Goal: Book appointment/travel/reservation

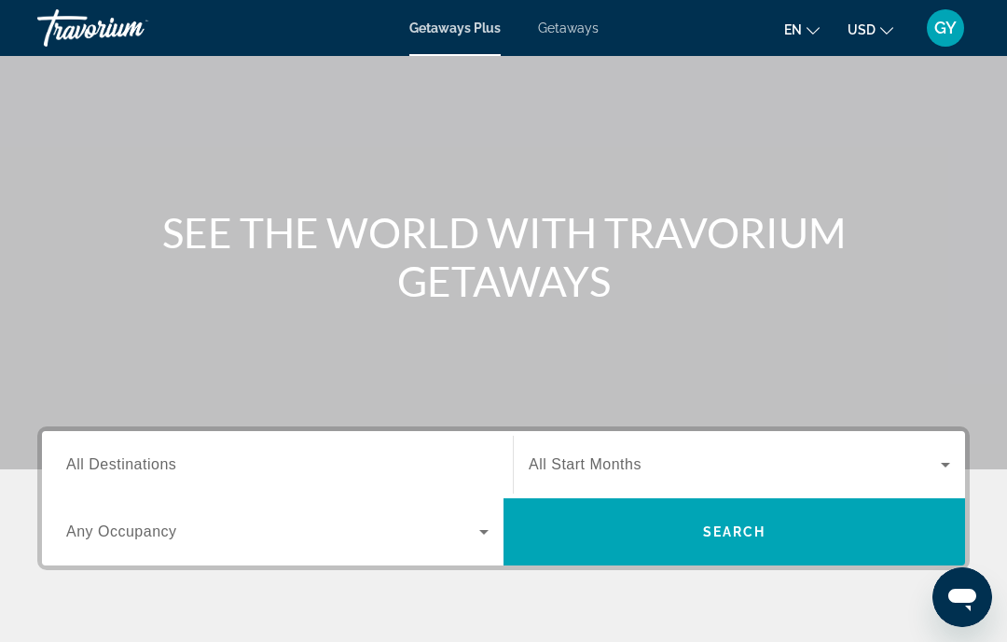
scroll to position [100, 0]
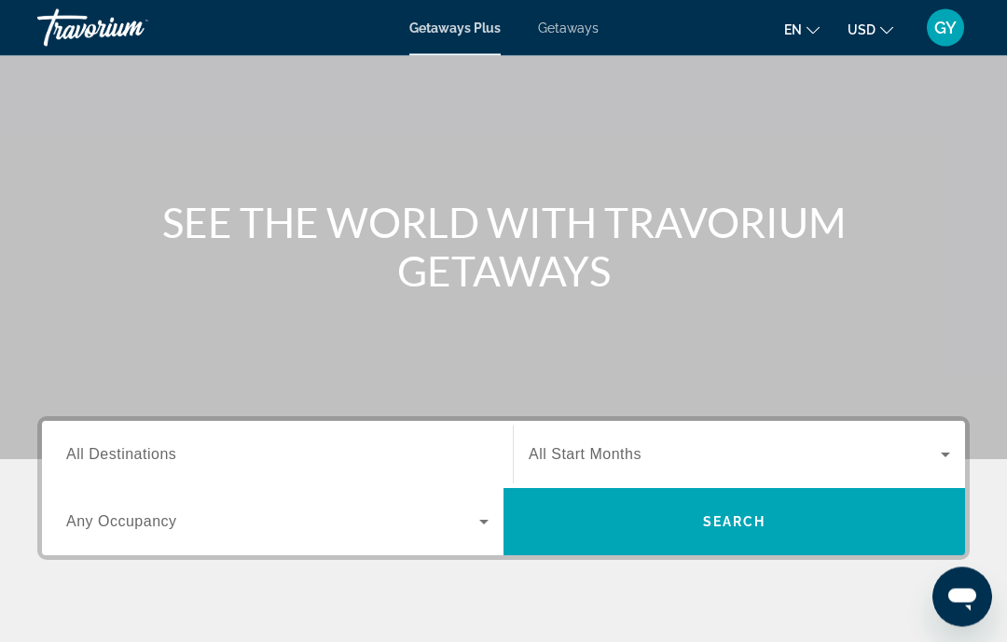
click at [150, 449] on span "All Destinations" at bounding box center [121, 455] width 110 height 16
click at [150, 449] on input "Destination All Destinations" at bounding box center [277, 456] width 422 height 22
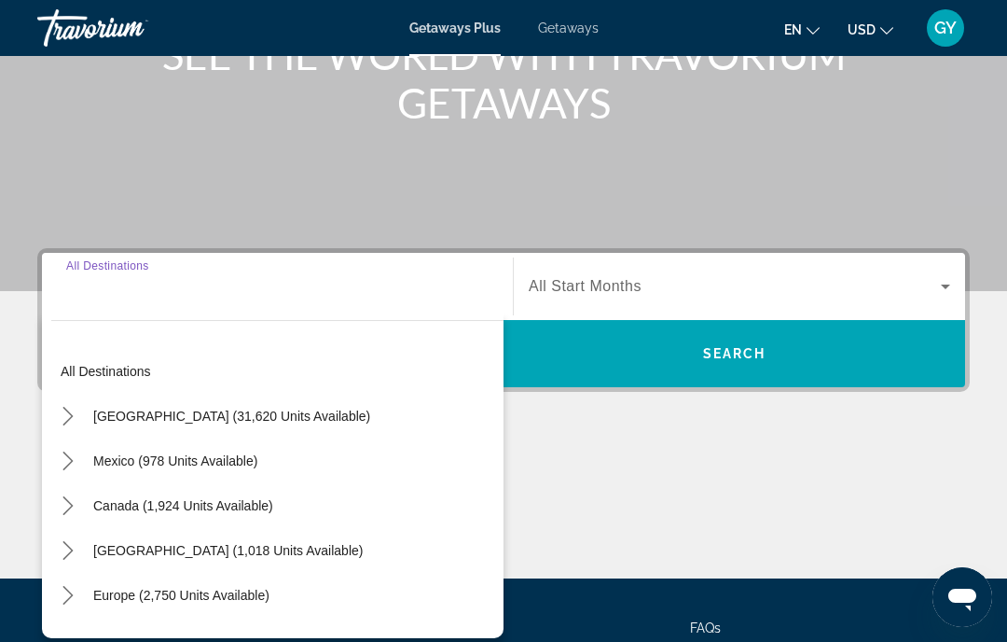
scroll to position [366, 0]
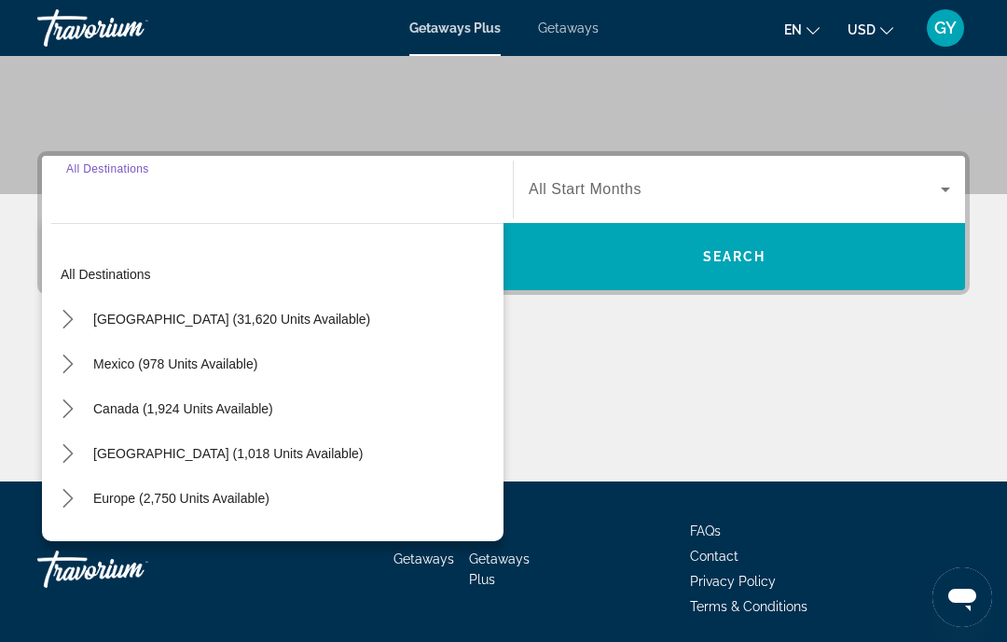
click at [75, 314] on icon "Toggle United States (31,620 units available) submenu" at bounding box center [68, 319] width 19 height 19
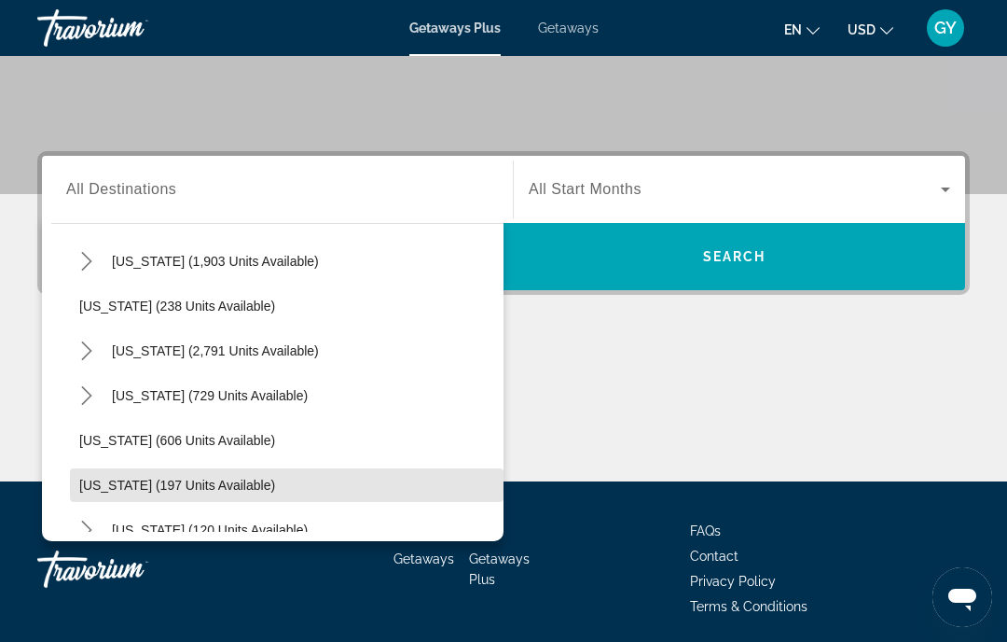
scroll to position [900, 0]
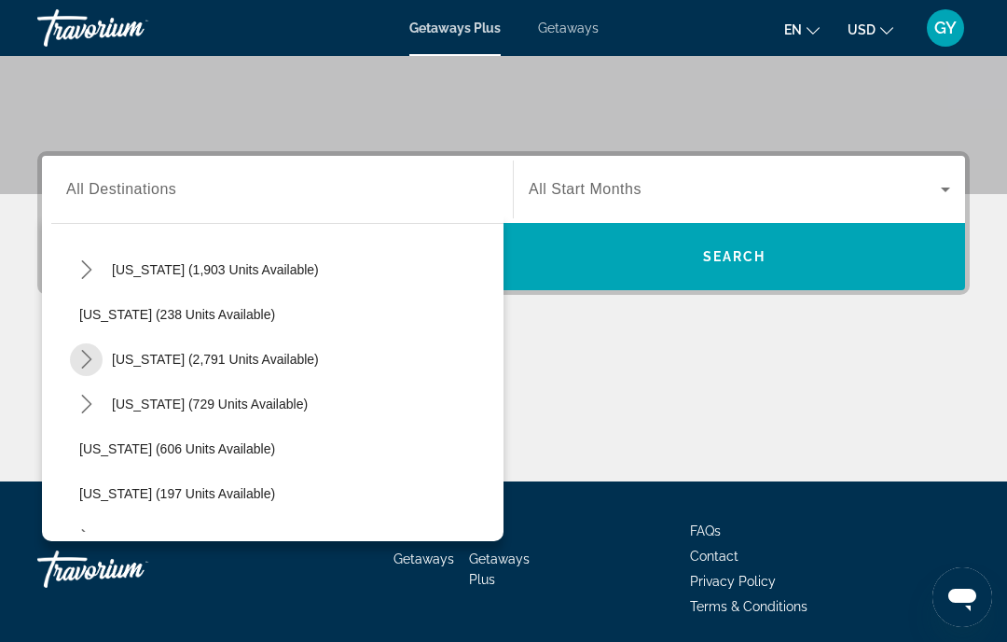
click at [102, 352] on mat-icon "Toggle Nevada (2,791 units available) submenu" at bounding box center [86, 359] width 33 height 33
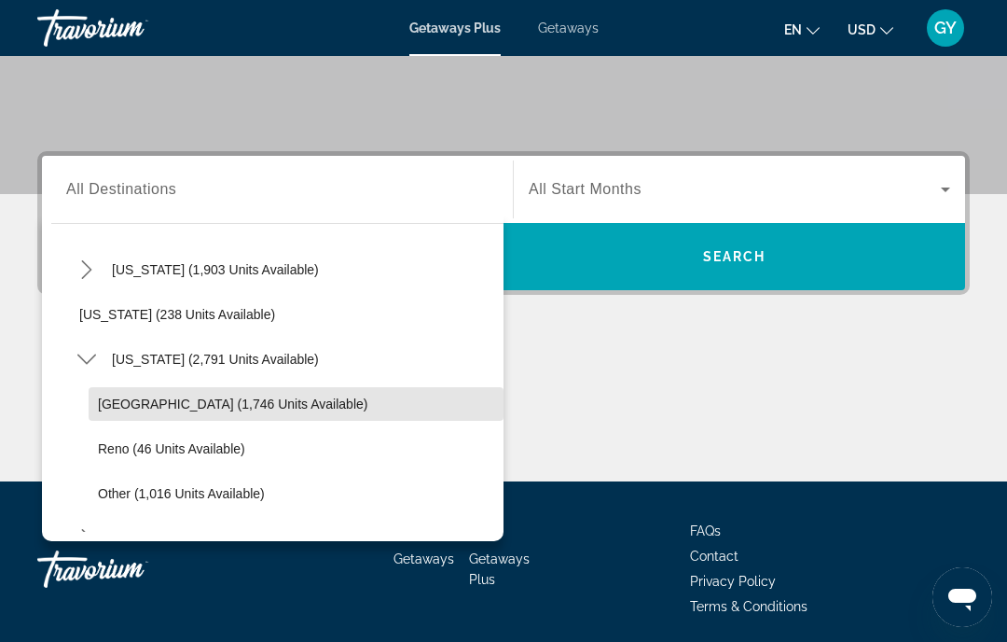
click at [167, 408] on span "[GEOGRAPHIC_DATA] (1,746 units available)" at bounding box center [232, 403] width 269 height 15
type input "**********"
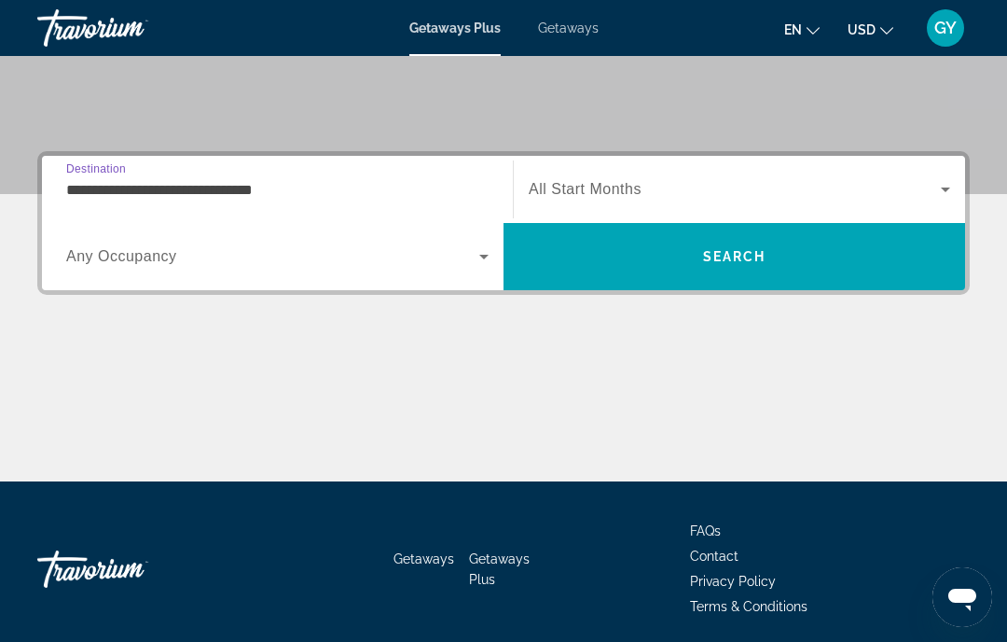
click at [714, 255] on span "Search" at bounding box center [734, 256] width 63 height 15
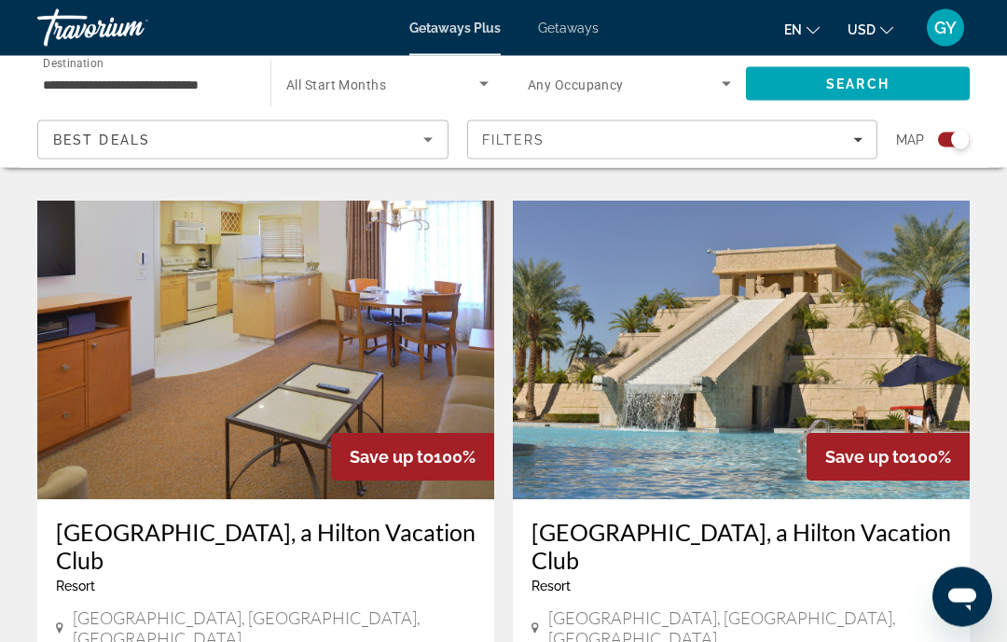
scroll to position [1978, 0]
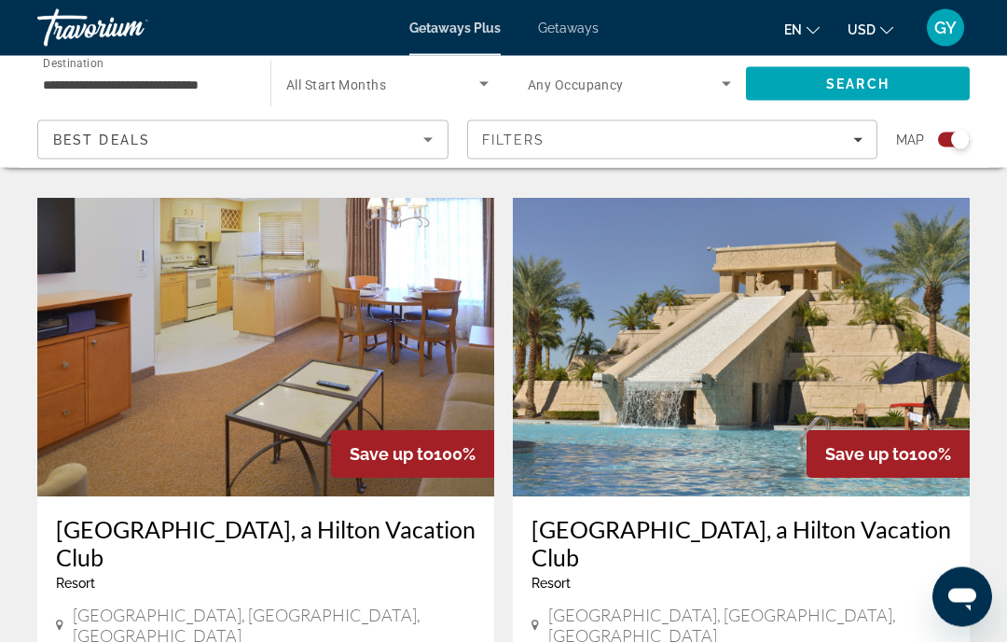
click at [698, 331] on img "Main content" at bounding box center [741, 348] width 457 height 298
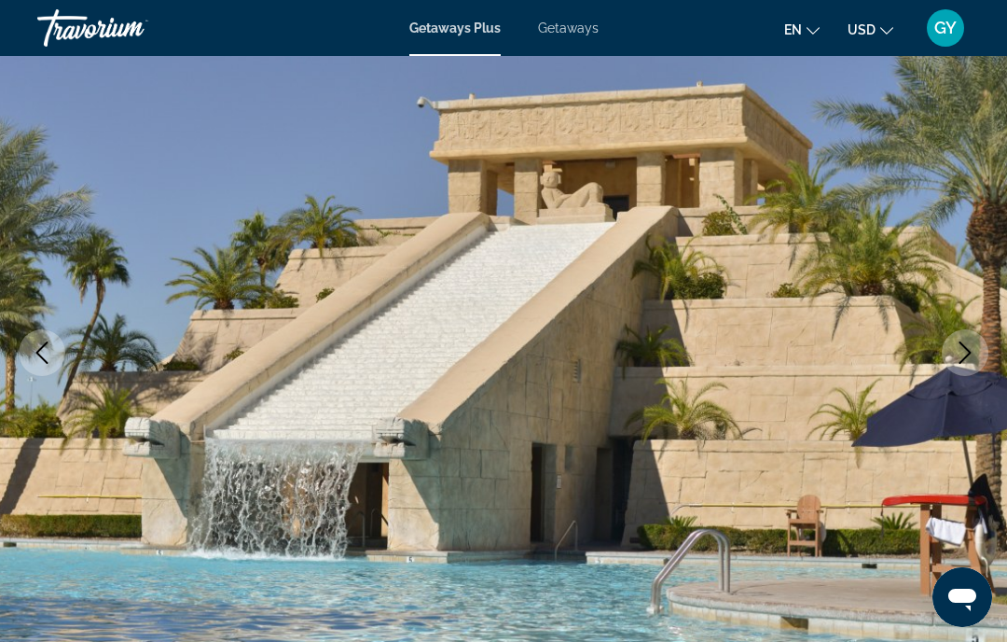
scroll to position [147, 0]
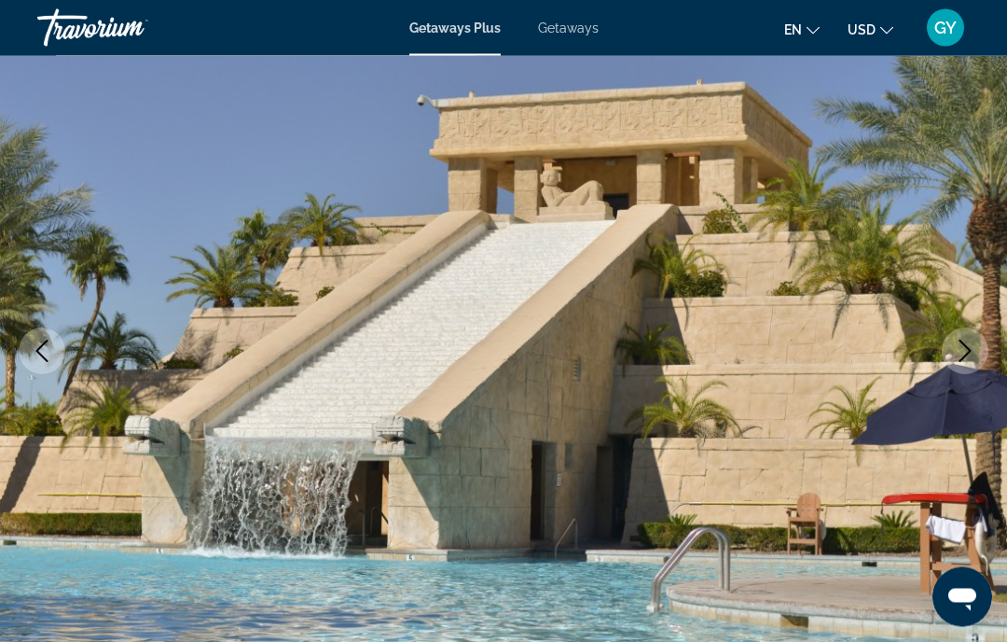
click at [960, 350] on icon "Next image" at bounding box center [965, 351] width 22 height 22
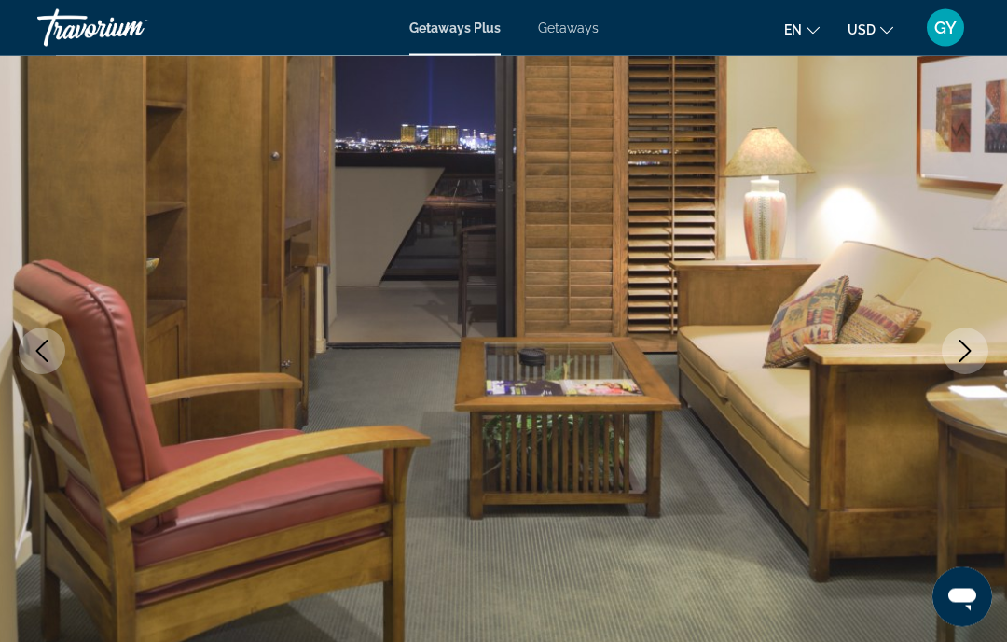
scroll to position [148, 0]
click at [958, 355] on icon "Next image" at bounding box center [965, 350] width 22 height 22
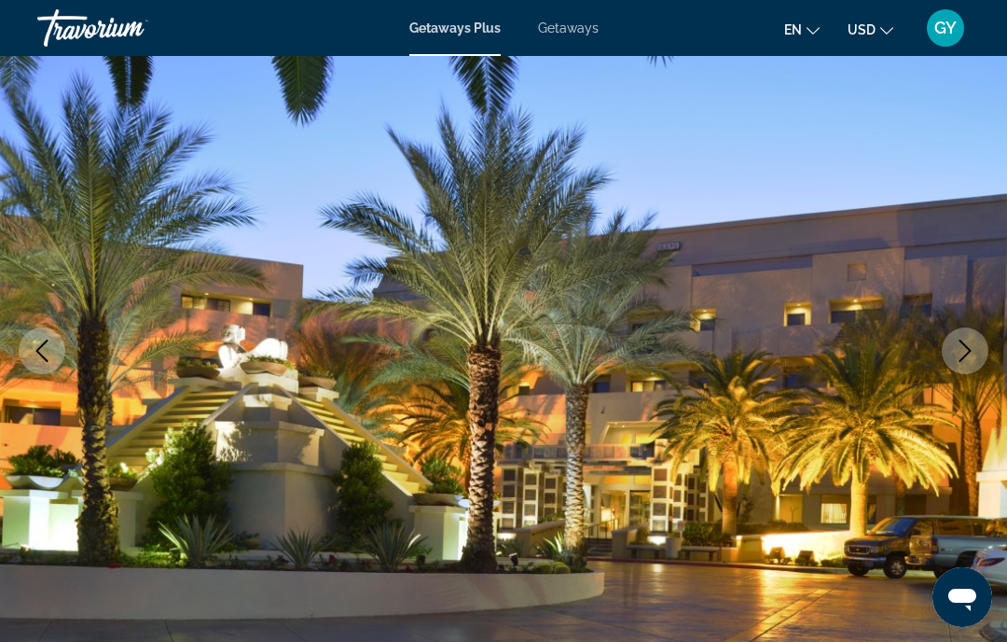
click at [963, 348] on icon "Next image" at bounding box center [965, 350] width 22 height 22
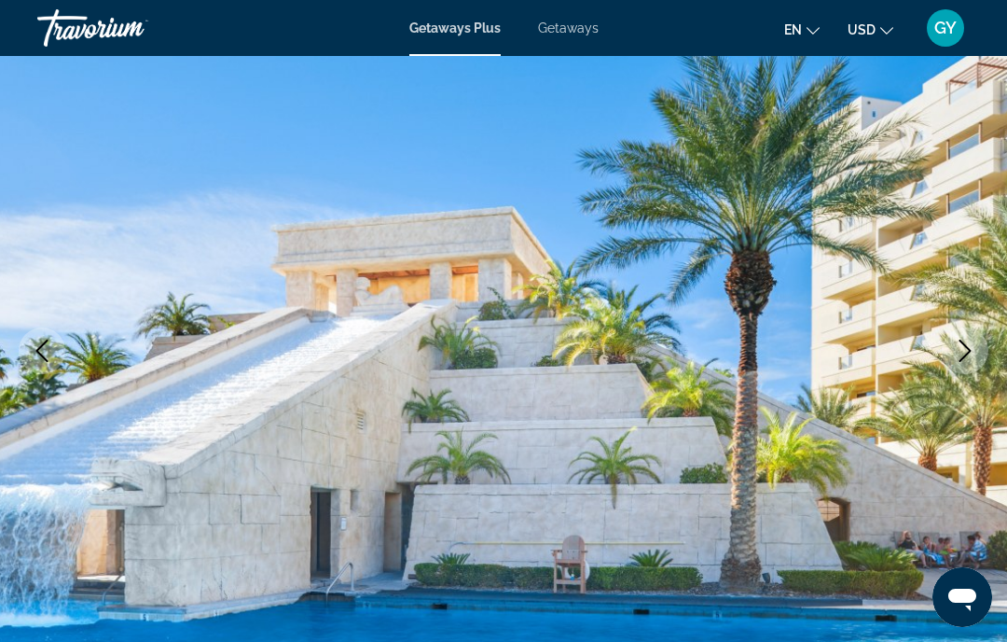
click at [955, 358] on icon "Next image" at bounding box center [965, 350] width 22 height 22
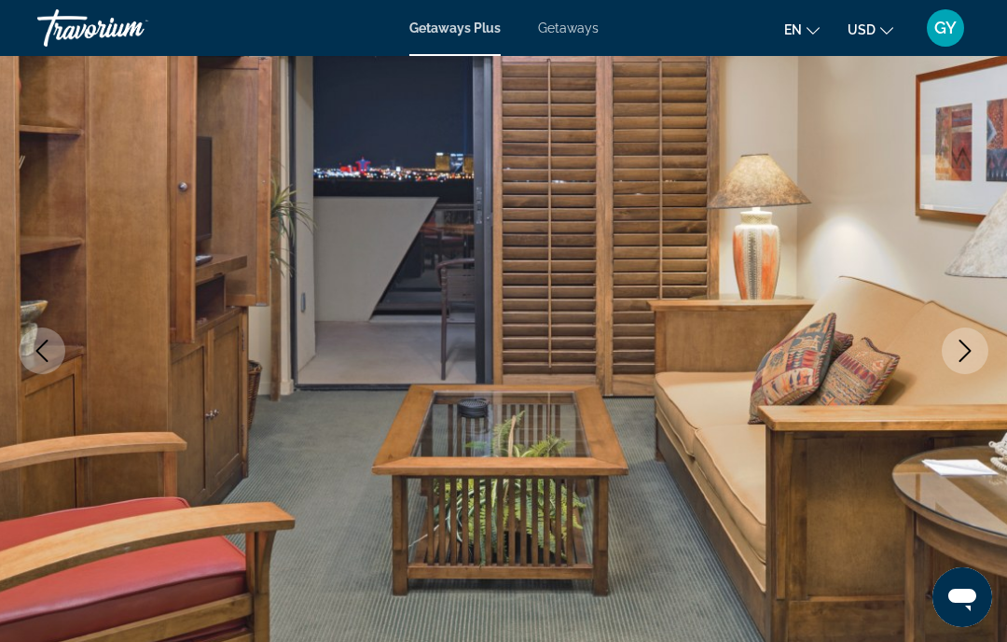
click at [957, 352] on icon "Next image" at bounding box center [965, 350] width 22 height 22
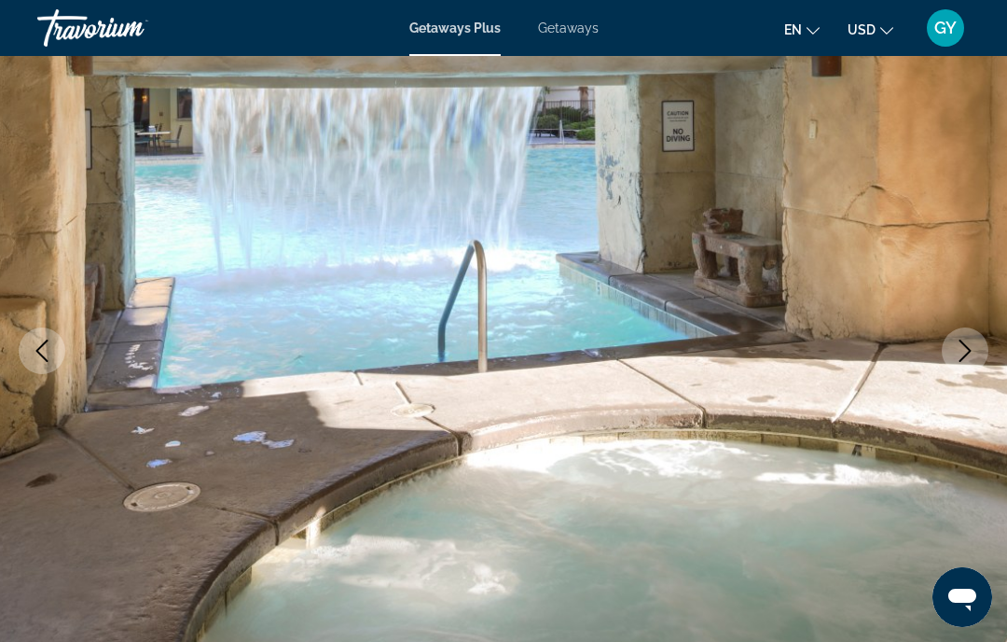
click at [962, 349] on icon "Next image" at bounding box center [965, 350] width 22 height 22
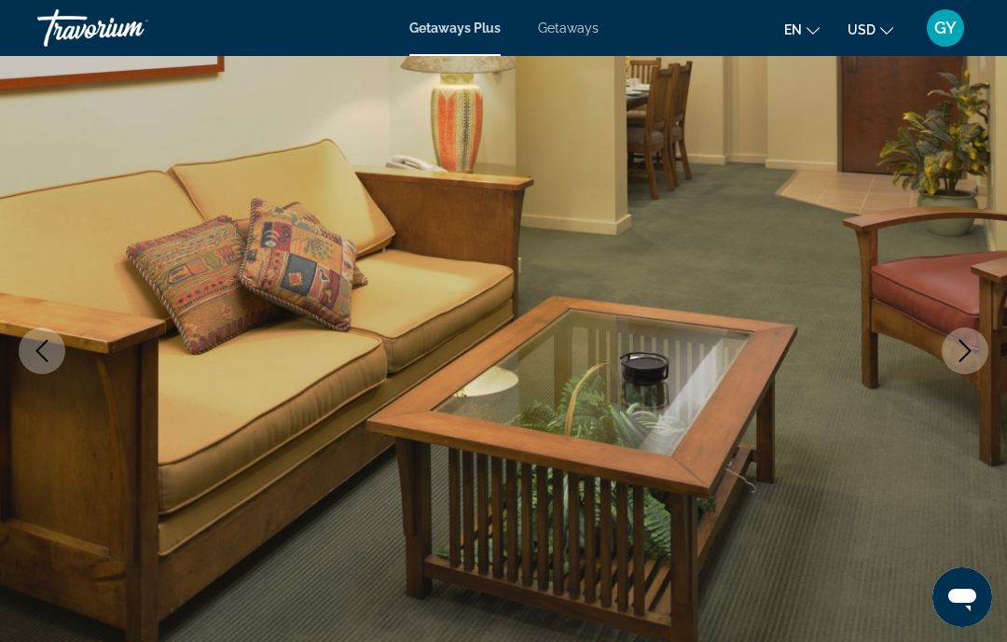
click at [966, 352] on icon "Next image" at bounding box center [965, 350] width 22 height 22
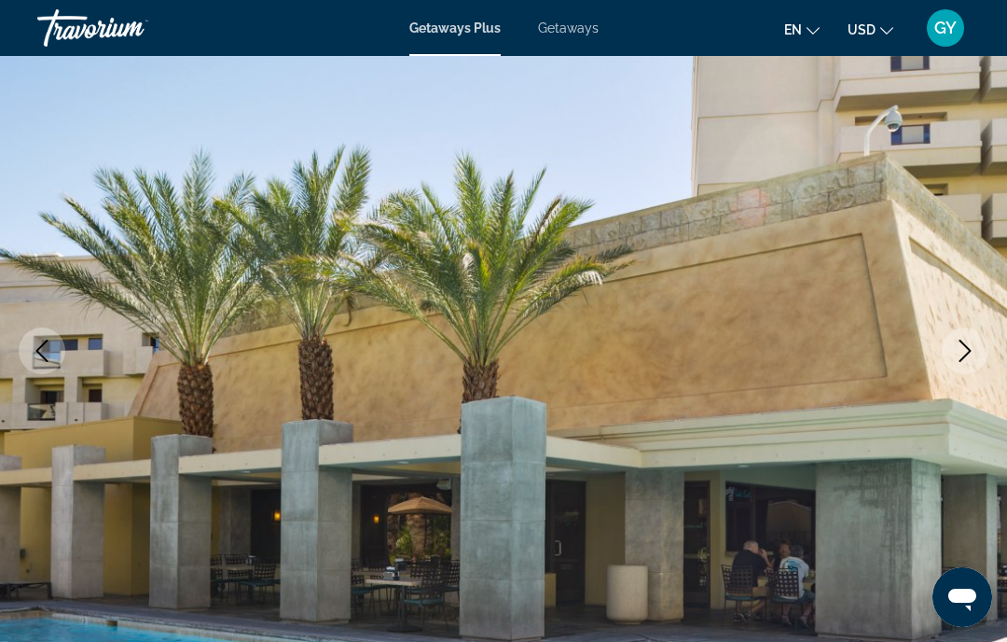
click at [956, 356] on icon "Next image" at bounding box center [965, 350] width 22 height 22
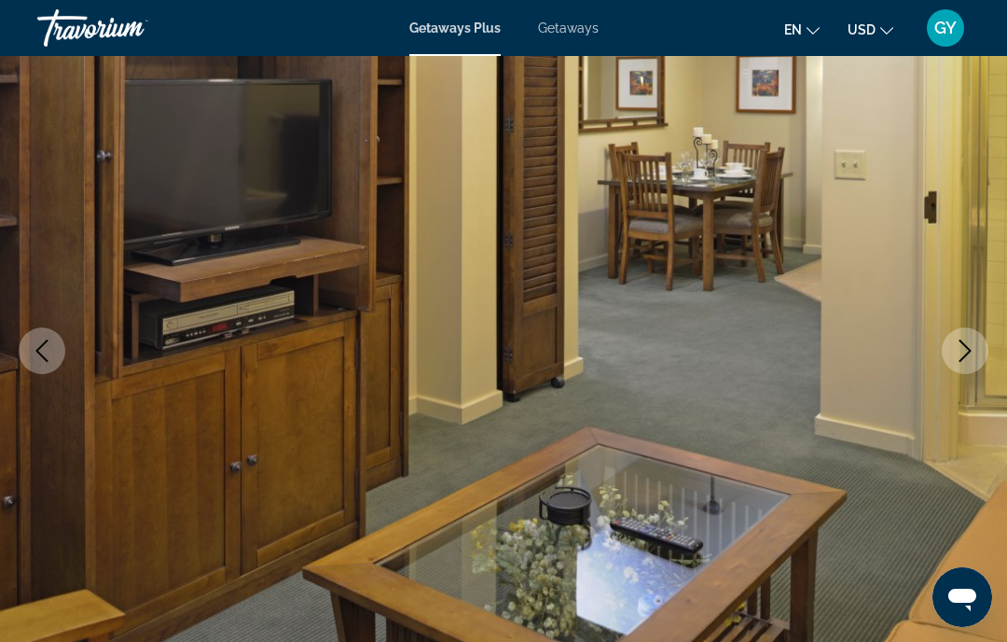
click at [961, 350] on icon "Next image" at bounding box center [965, 350] width 22 height 22
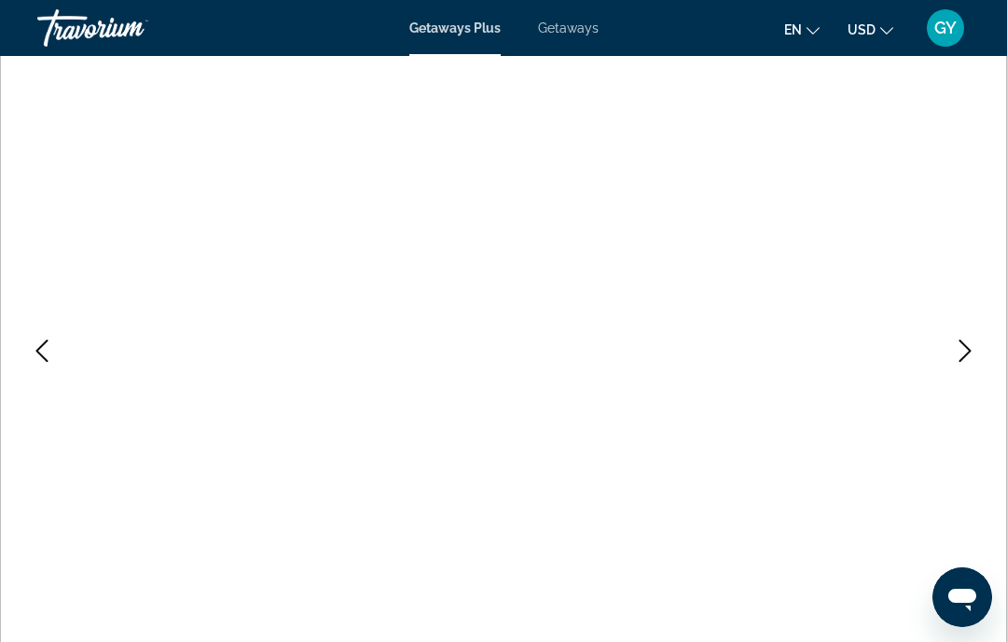
click at [962, 351] on icon "Next image" at bounding box center [965, 350] width 22 height 22
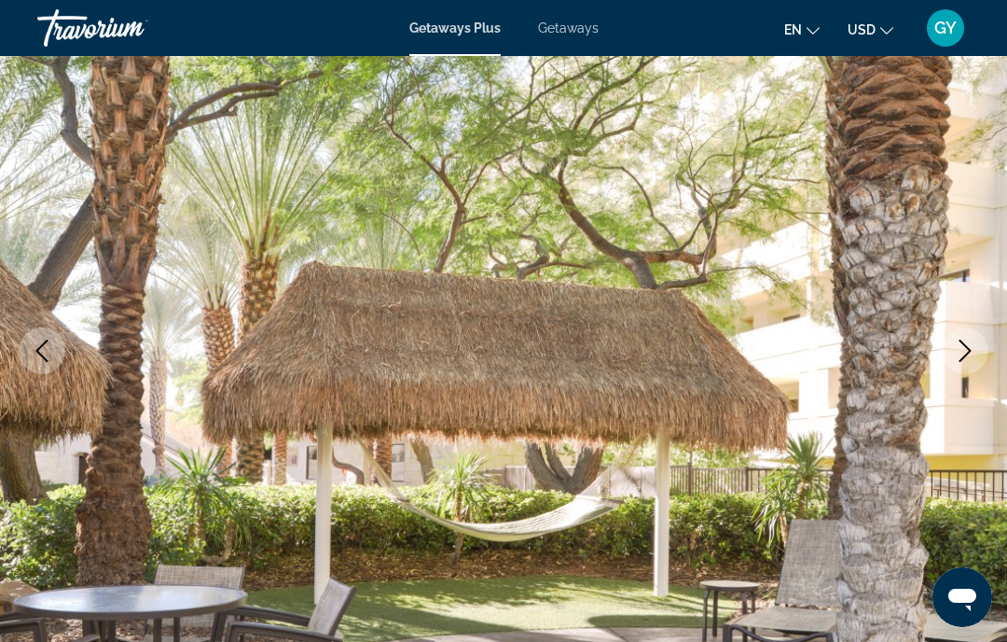
click at [965, 348] on icon "Next image" at bounding box center [965, 350] width 22 height 22
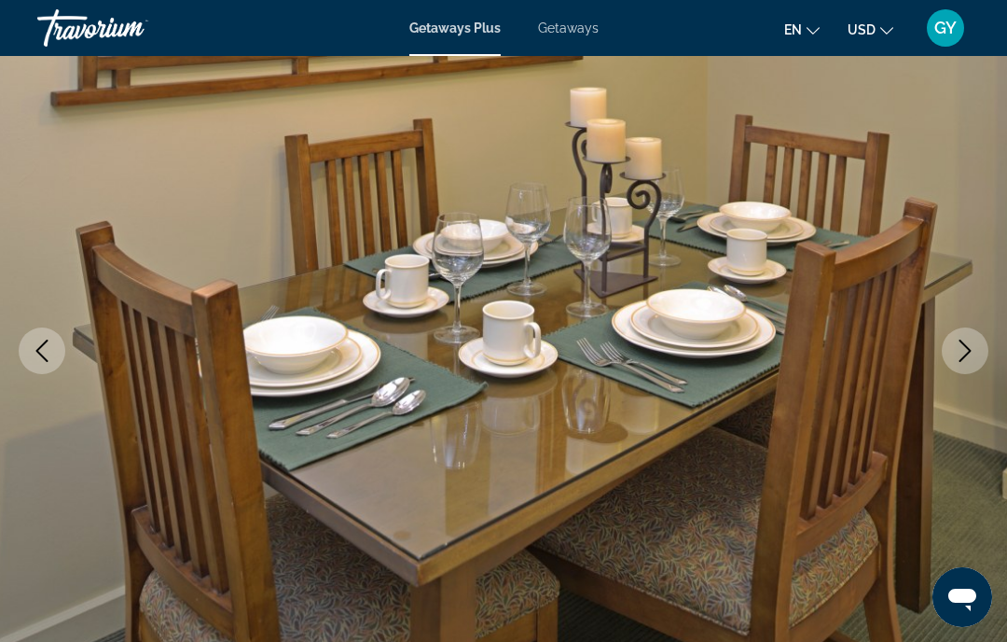
click at [961, 352] on icon "Next image" at bounding box center [965, 350] width 22 height 22
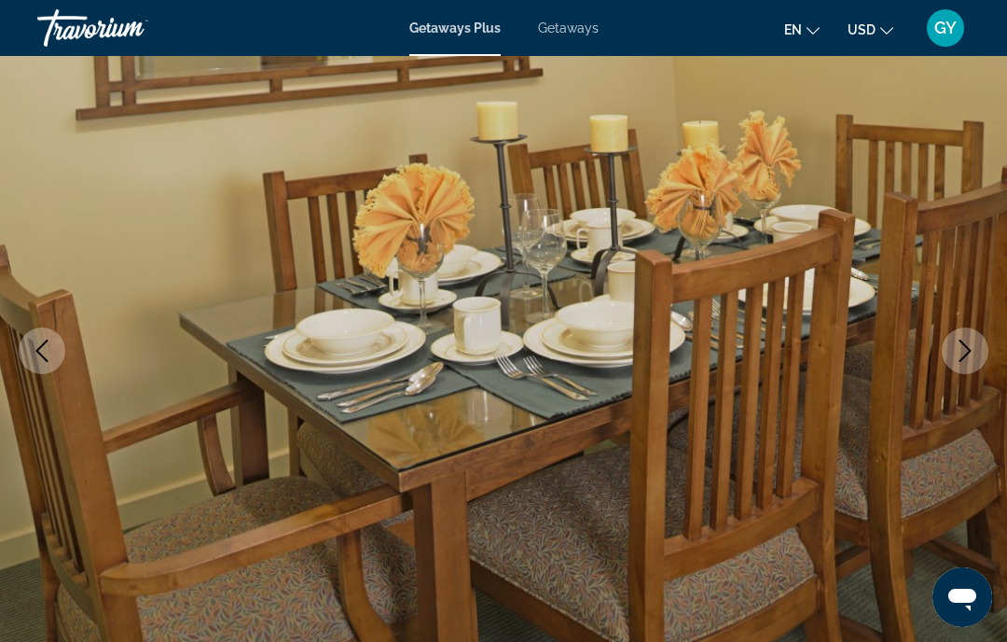
click at [959, 353] on icon "Next image" at bounding box center [965, 350] width 22 height 22
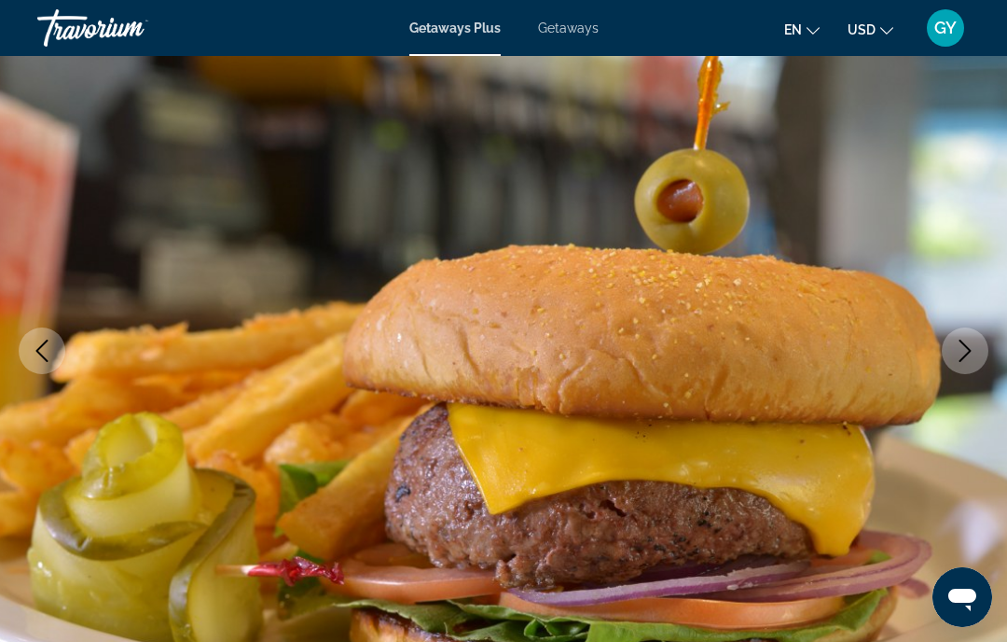
click at [959, 351] on icon "Next image" at bounding box center [965, 350] width 22 height 22
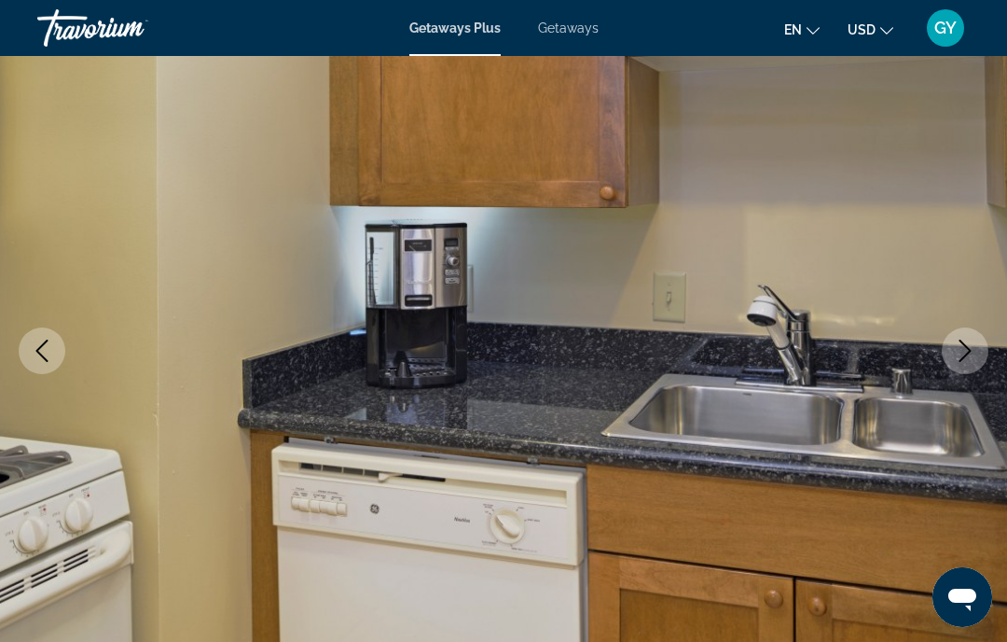
click at [960, 354] on icon "Next image" at bounding box center [965, 350] width 22 height 22
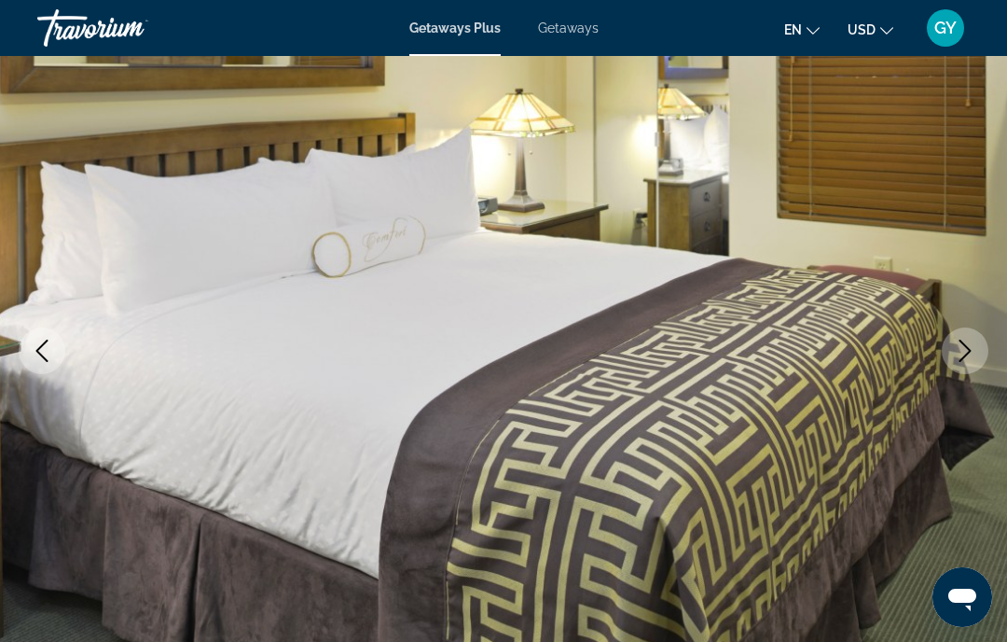
click at [961, 354] on icon "Next image" at bounding box center [965, 350] width 22 height 22
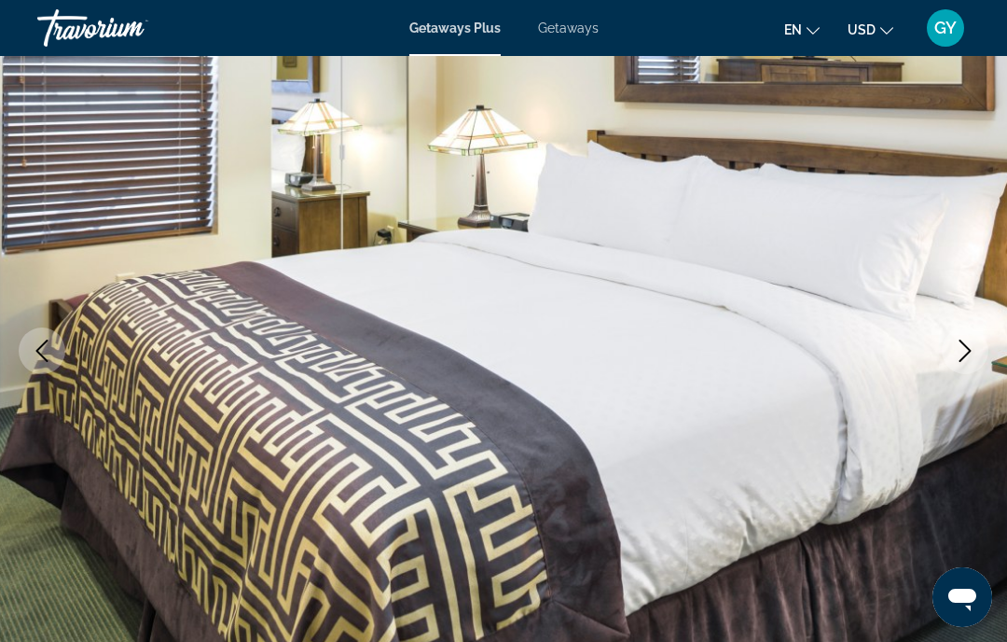
click at [959, 355] on icon "Next image" at bounding box center [965, 350] width 22 height 22
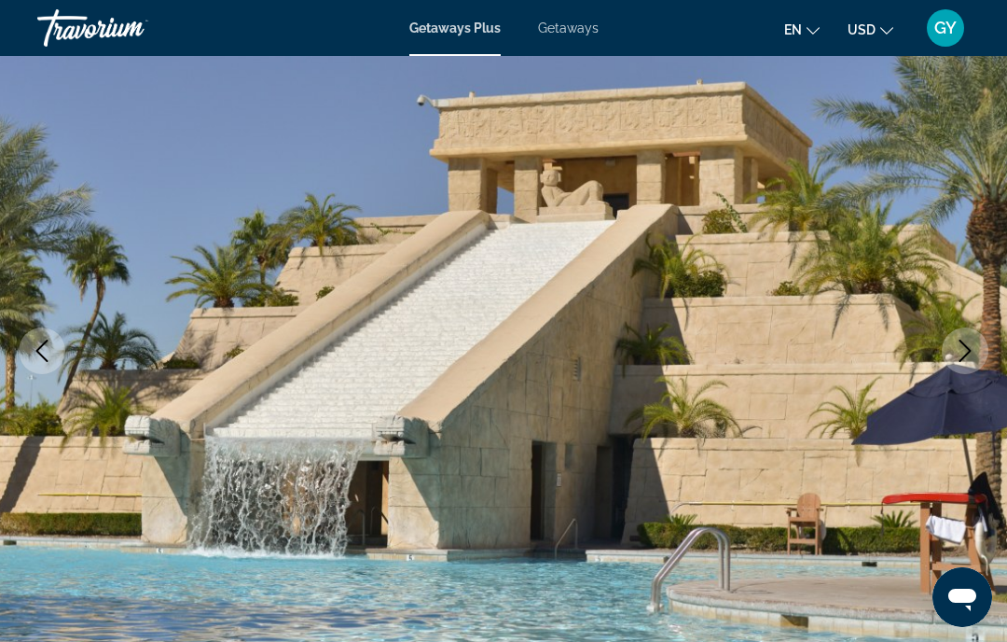
click at [956, 349] on icon "Next image" at bounding box center [965, 350] width 22 height 22
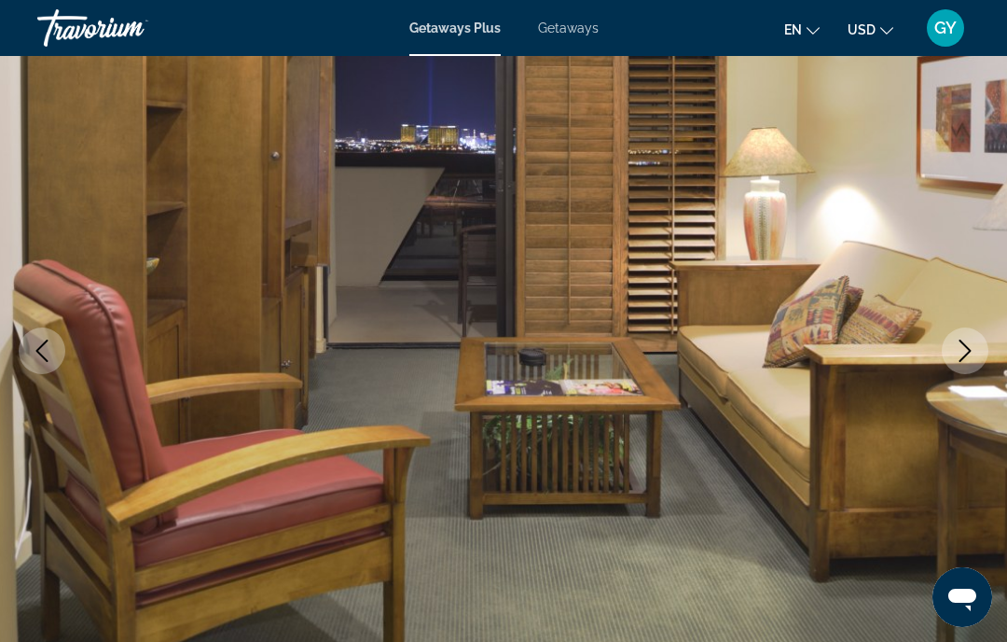
click at [37, 356] on icon "Previous image" at bounding box center [42, 350] width 22 height 22
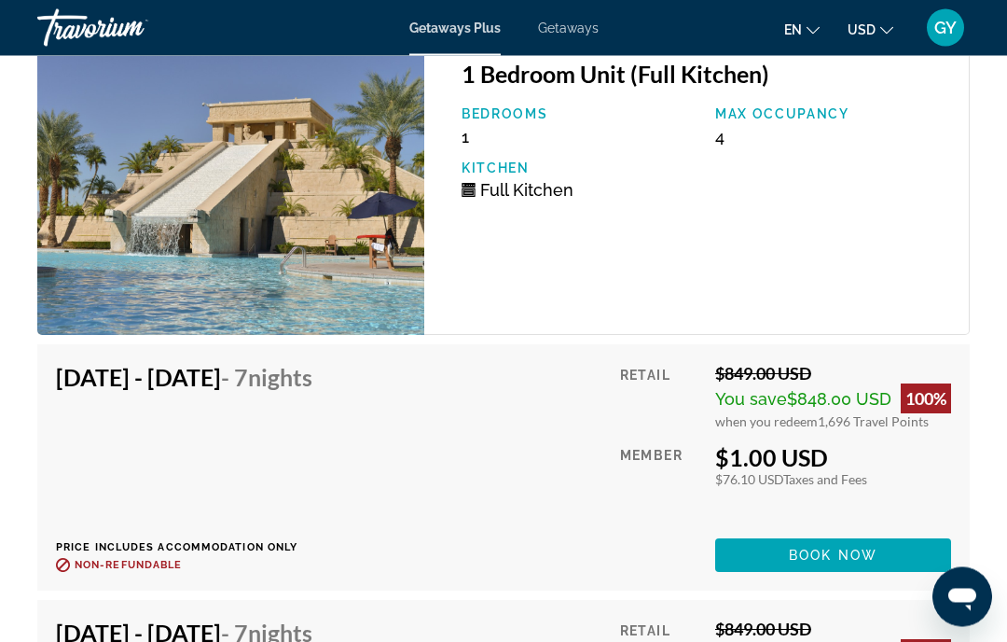
scroll to position [3669, 0]
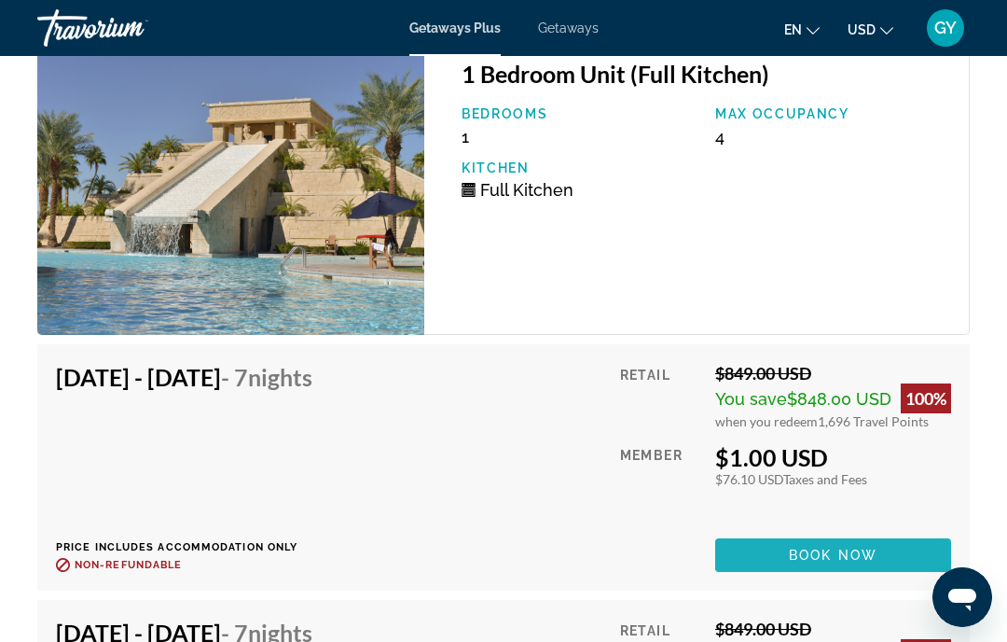
click at [846, 557] on span "Book now" at bounding box center [833, 554] width 89 height 15
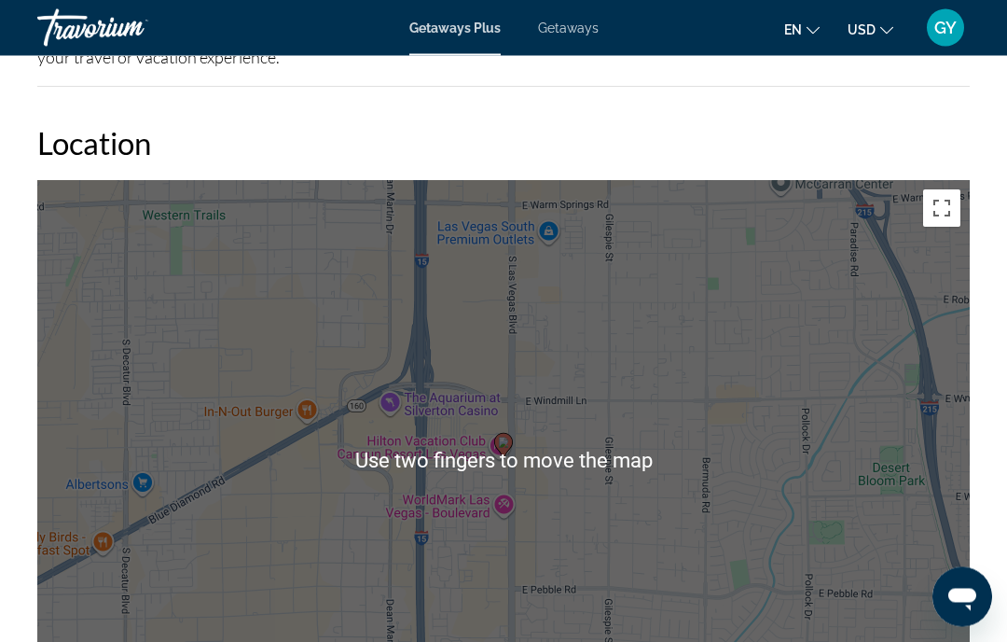
scroll to position [2739, 0]
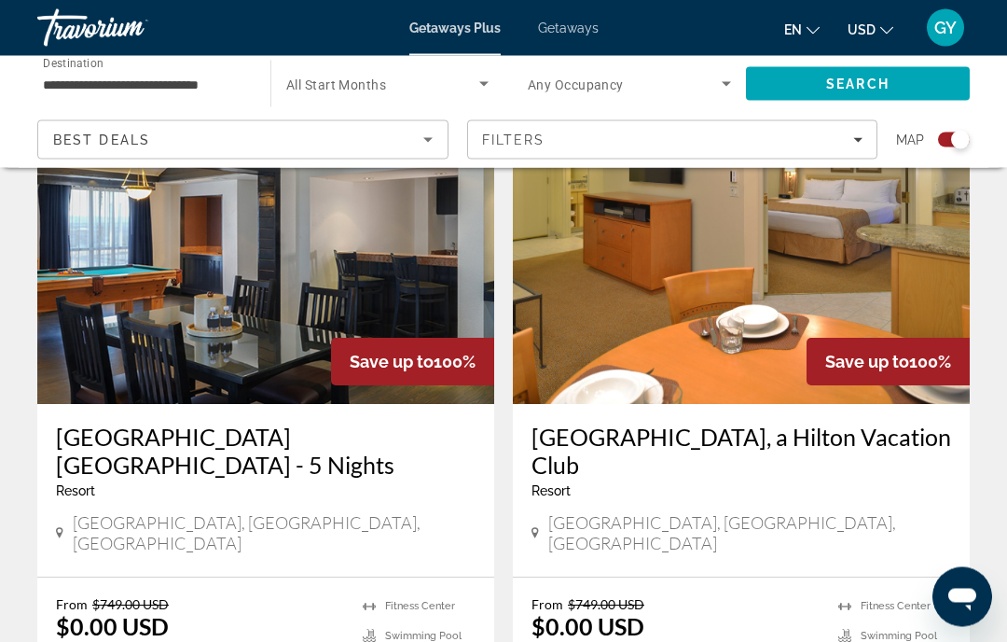
scroll to position [1389, 0]
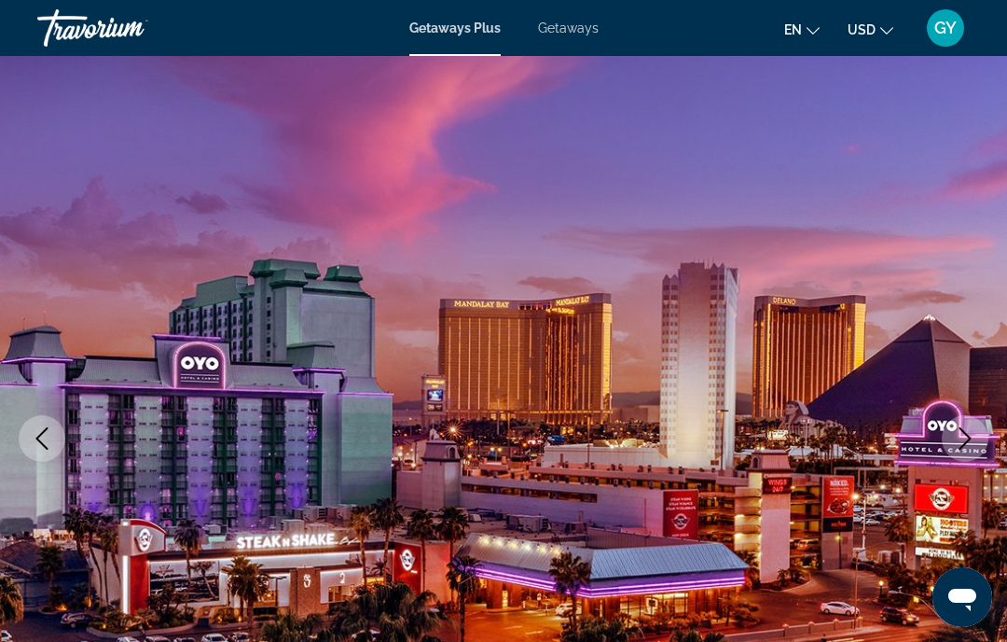
scroll to position [49, 0]
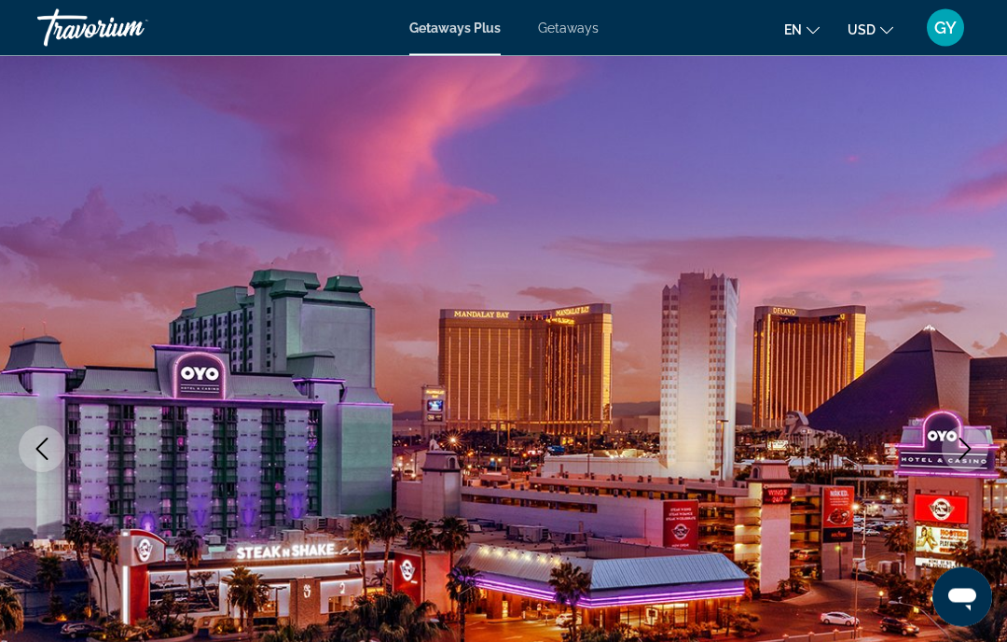
click at [968, 450] on icon "Next image" at bounding box center [966, 449] width 12 height 22
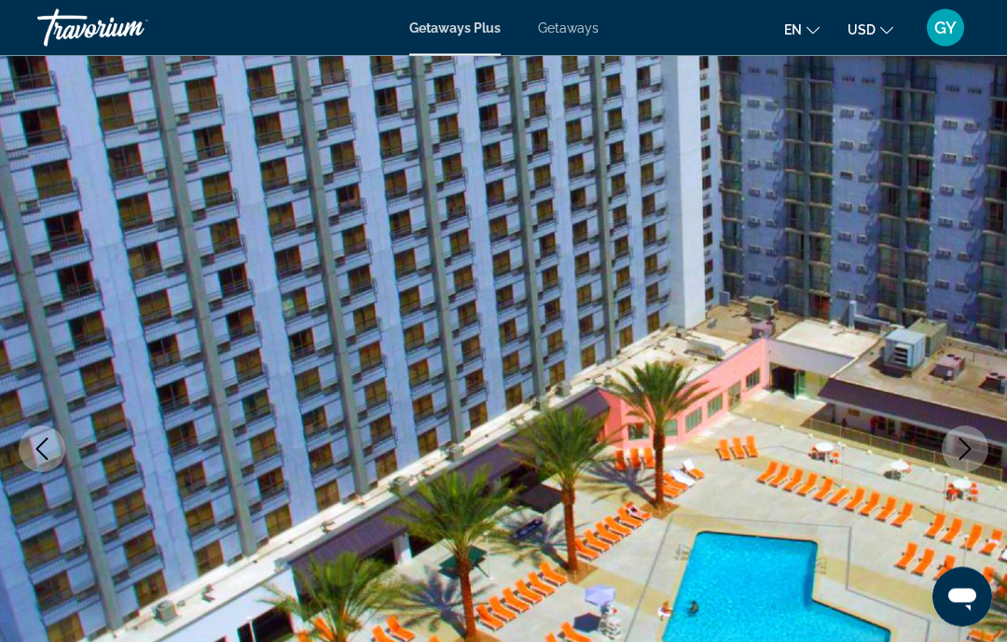
click at [958, 446] on icon "Next image" at bounding box center [965, 449] width 22 height 22
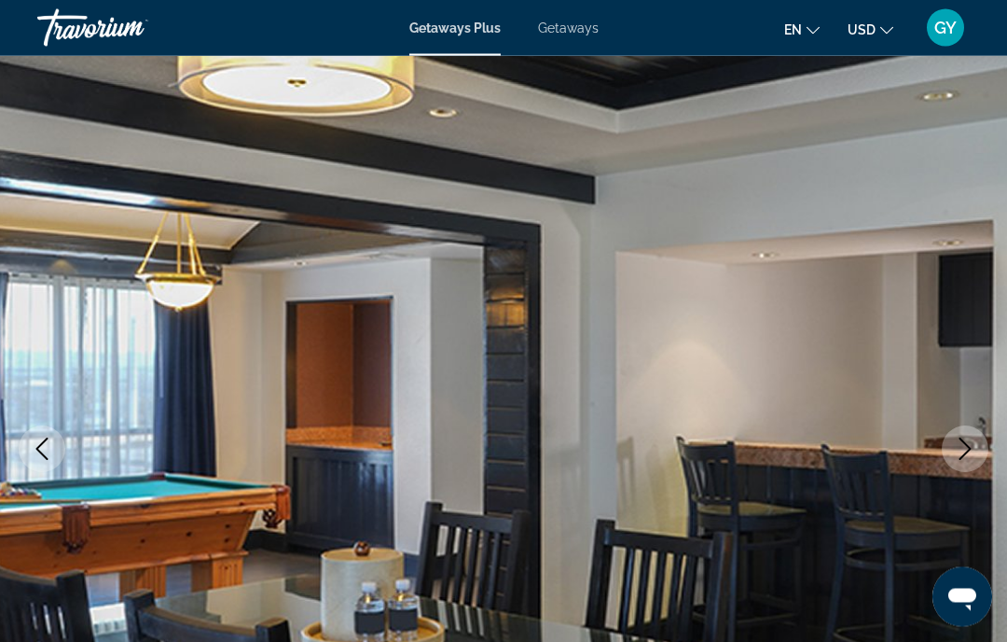
click at [964, 450] on icon "Next image" at bounding box center [965, 449] width 22 height 22
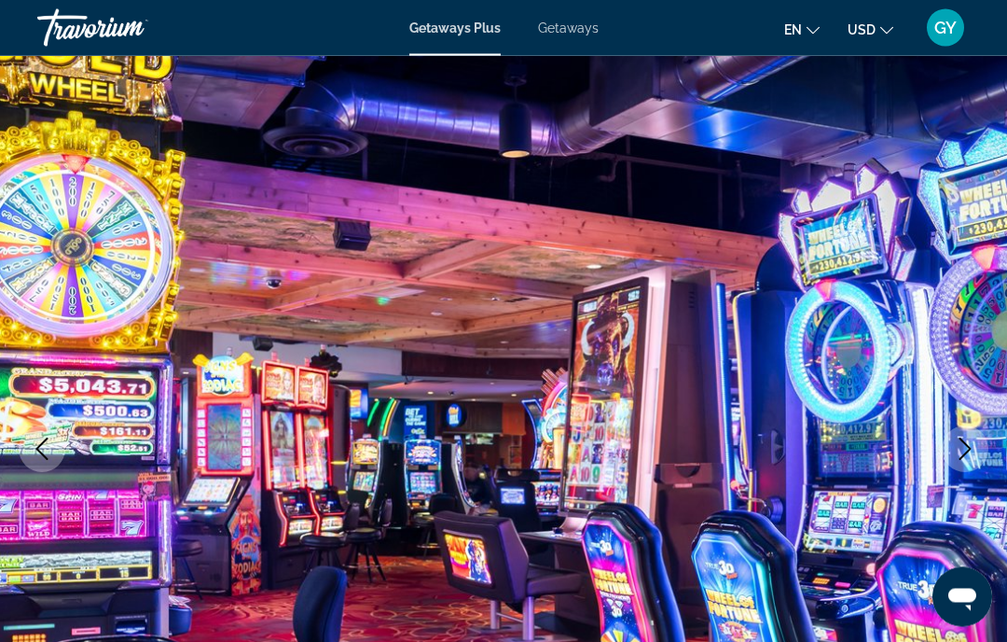
click at [963, 445] on icon "Next image" at bounding box center [965, 449] width 22 height 22
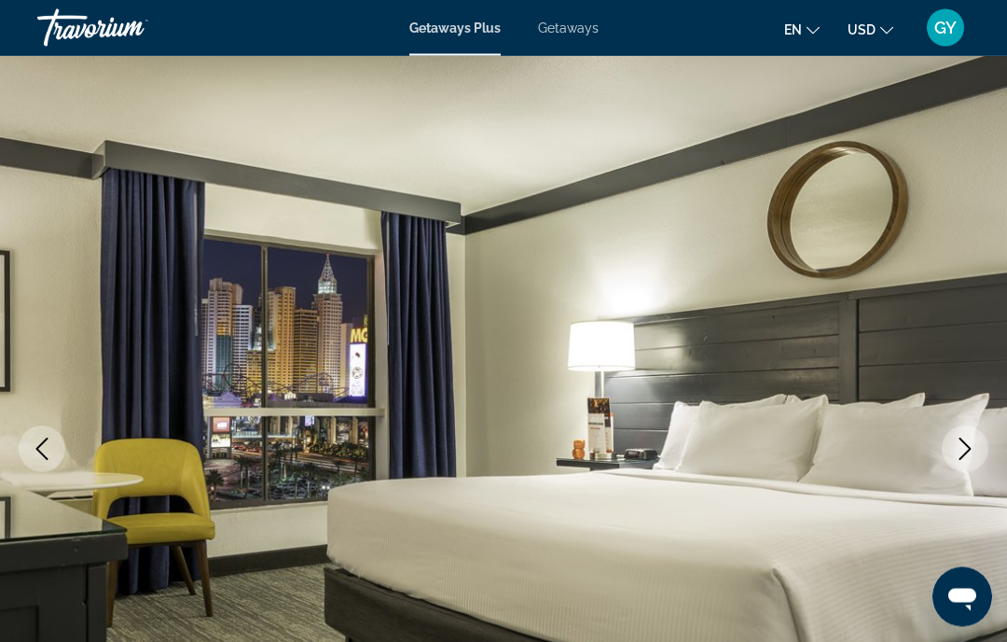
click at [960, 448] on icon "Next image" at bounding box center [965, 449] width 22 height 22
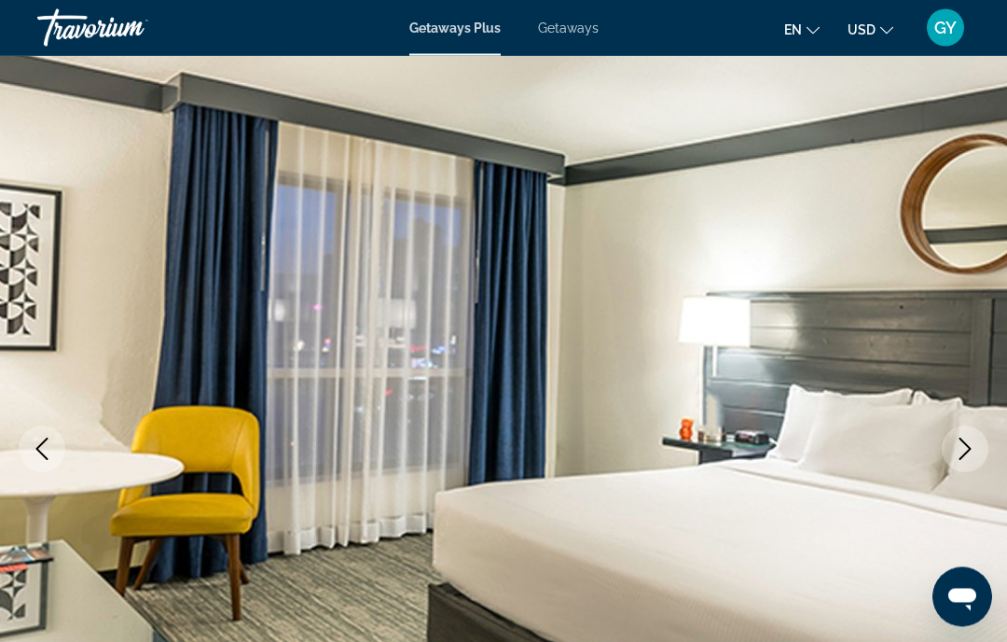
click at [962, 452] on icon "Next image" at bounding box center [965, 449] width 22 height 22
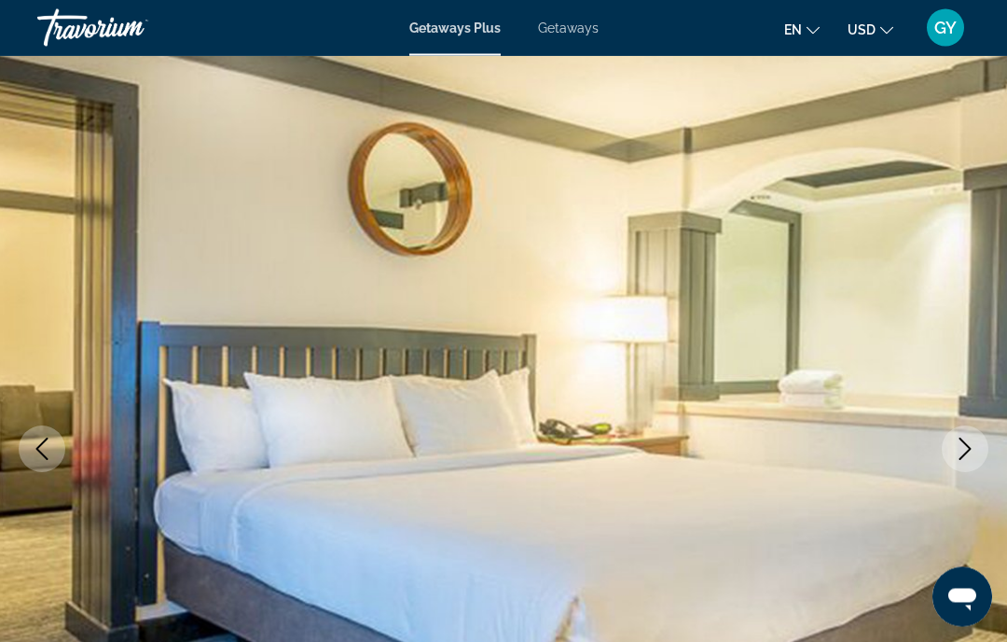
click at [964, 449] on icon "Next image" at bounding box center [965, 449] width 22 height 22
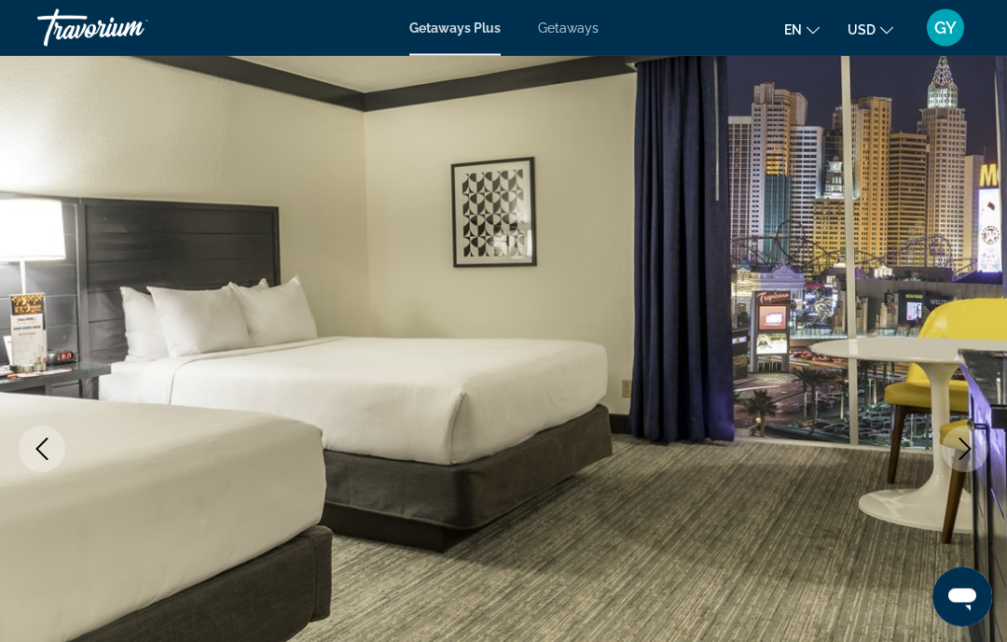
click at [961, 449] on icon "Next image" at bounding box center [965, 449] width 22 height 22
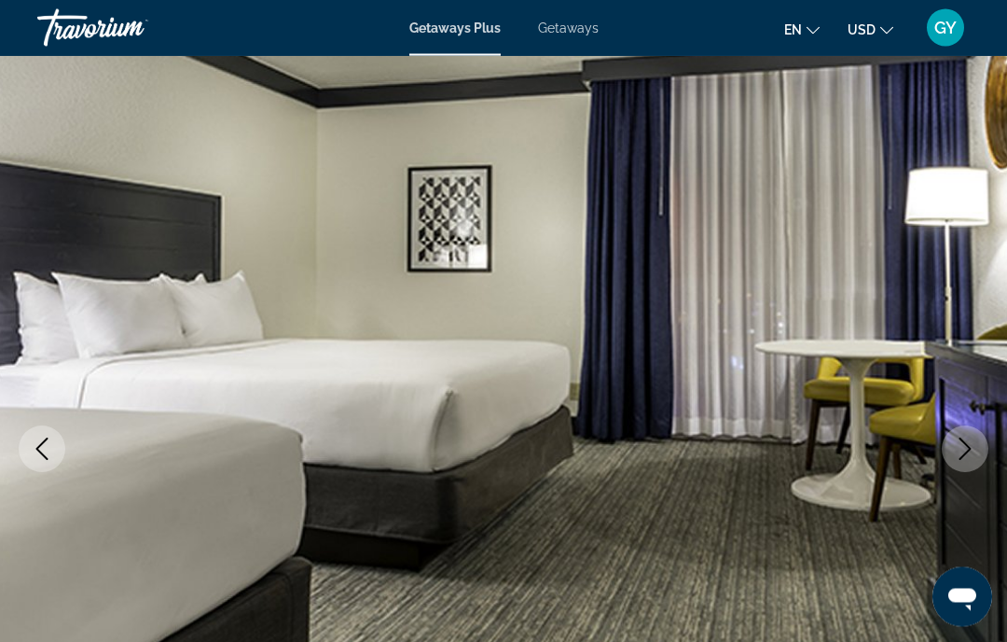
click at [958, 448] on icon "Next image" at bounding box center [965, 449] width 22 height 22
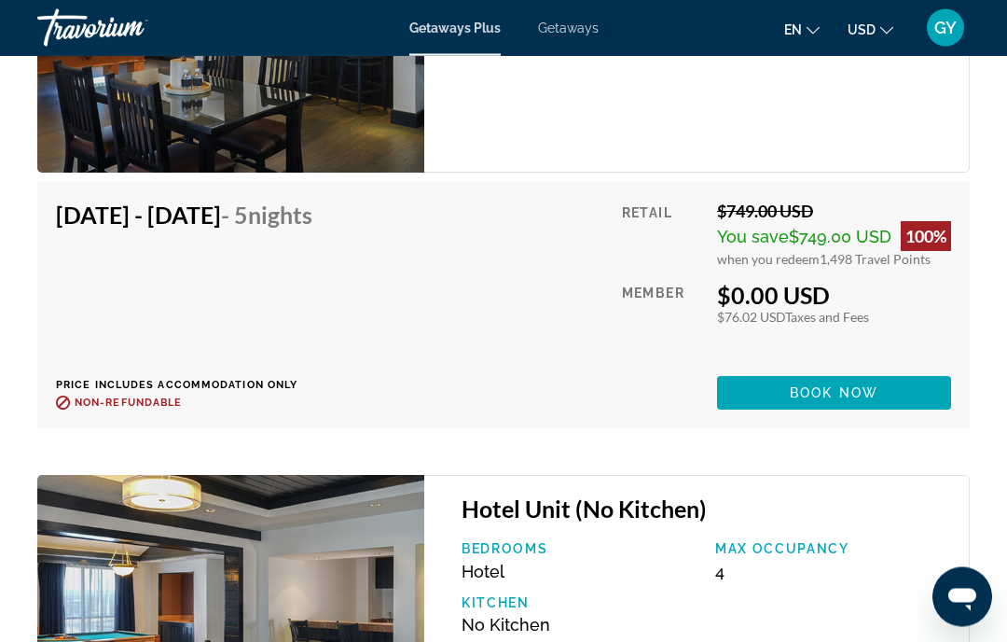
scroll to position [3559, 0]
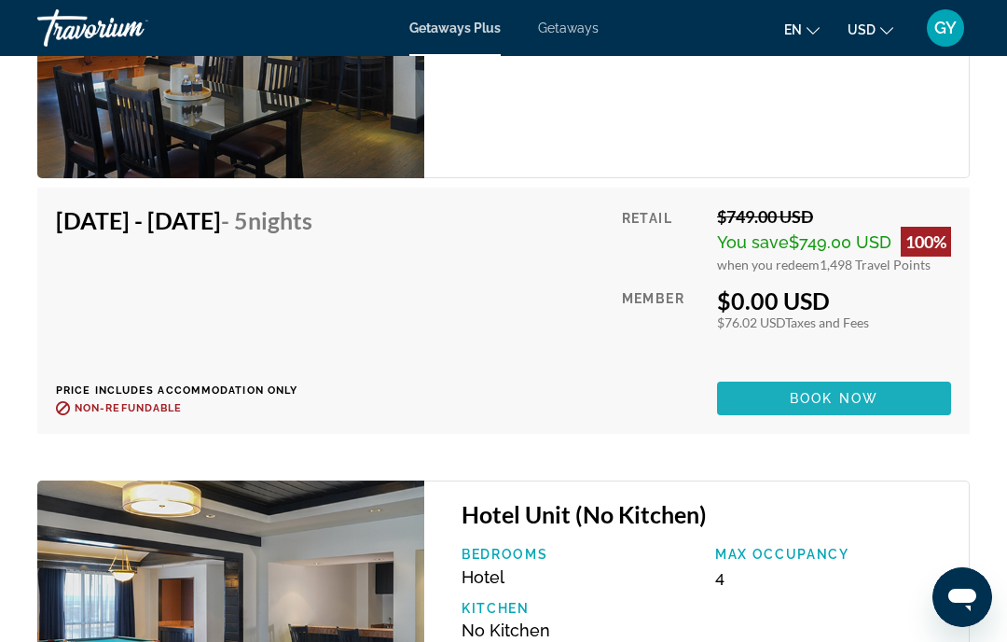
click at [849, 395] on span "Book now" at bounding box center [834, 398] width 89 height 15
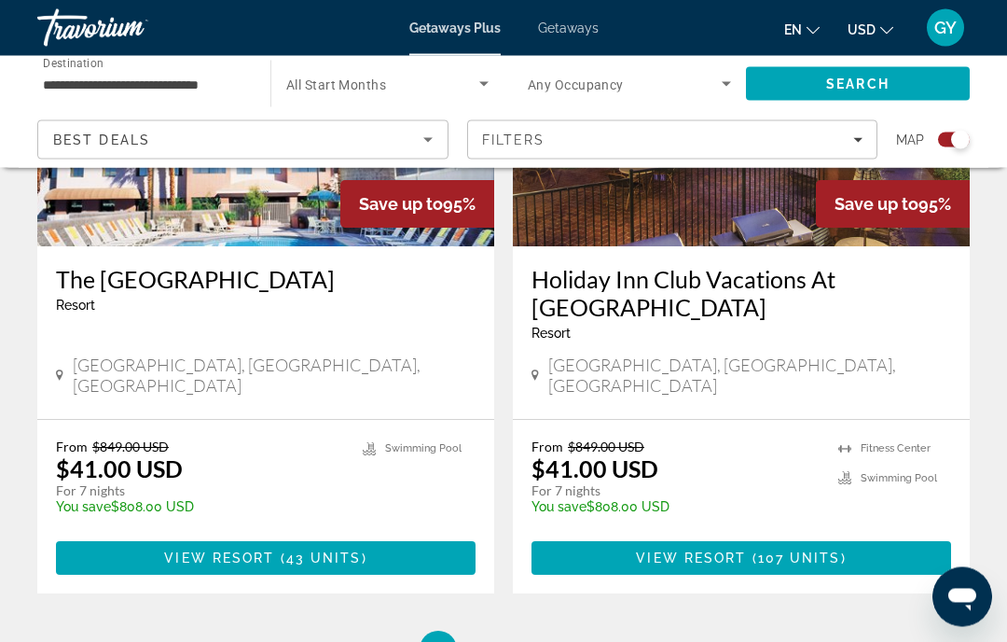
scroll to position [4221, 0]
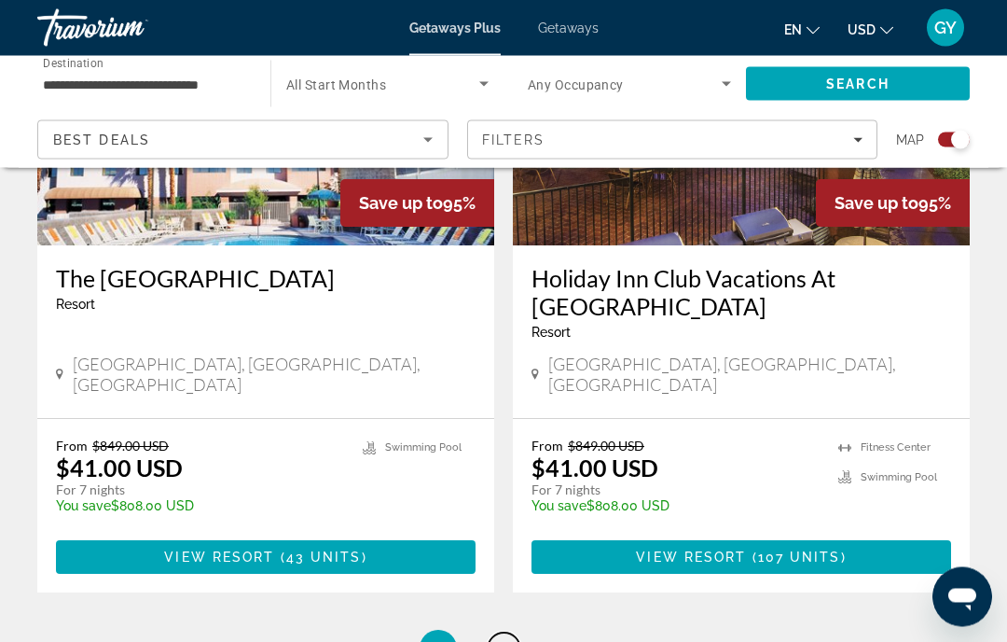
click at [508, 639] on span "2" at bounding box center [503, 649] width 9 height 21
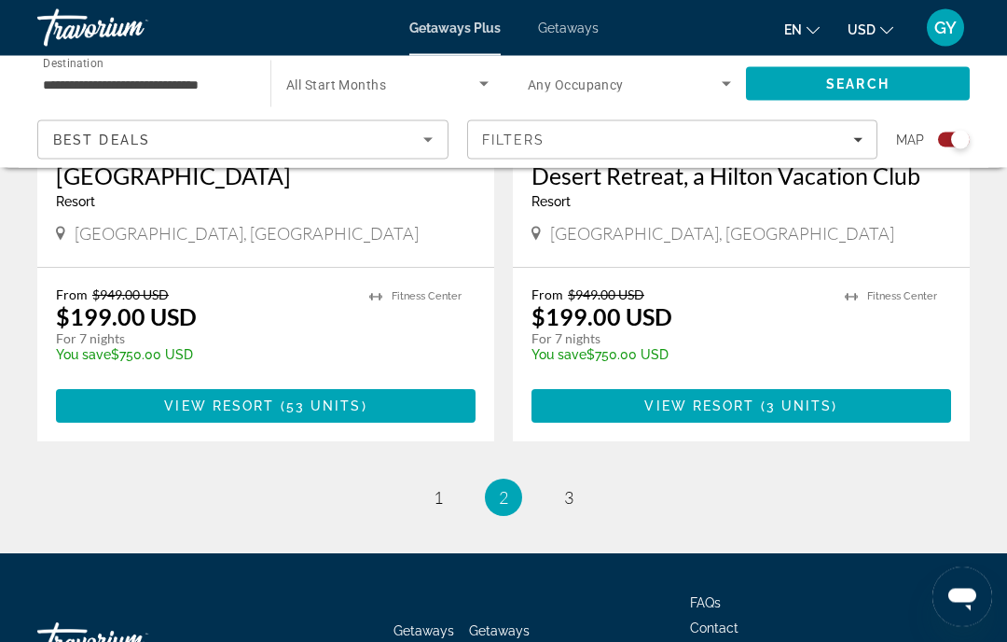
scroll to position [4266, 0]
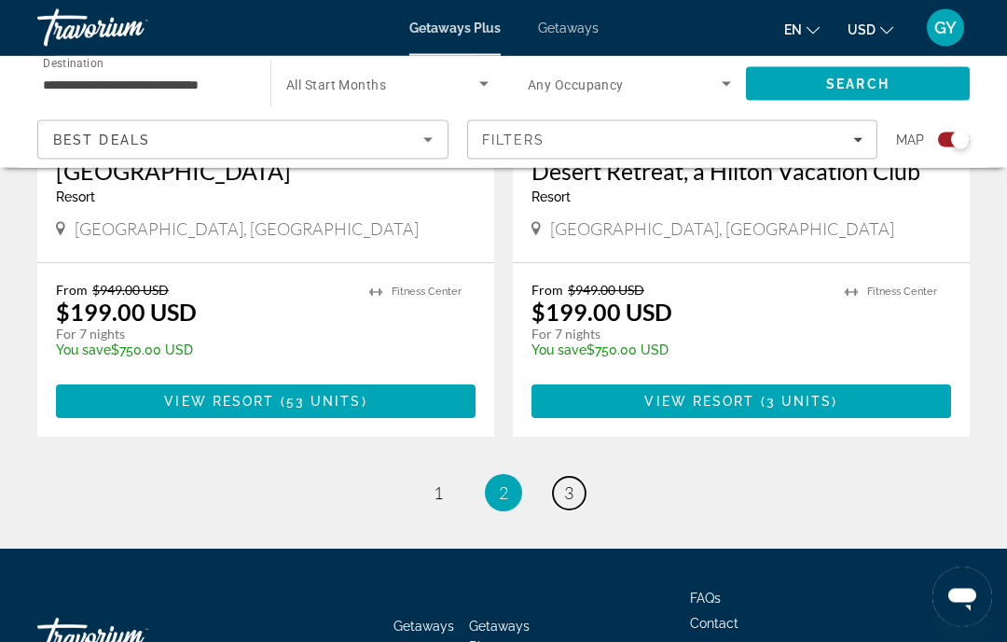
click at [575, 477] on link "page 3" at bounding box center [569, 493] width 33 height 33
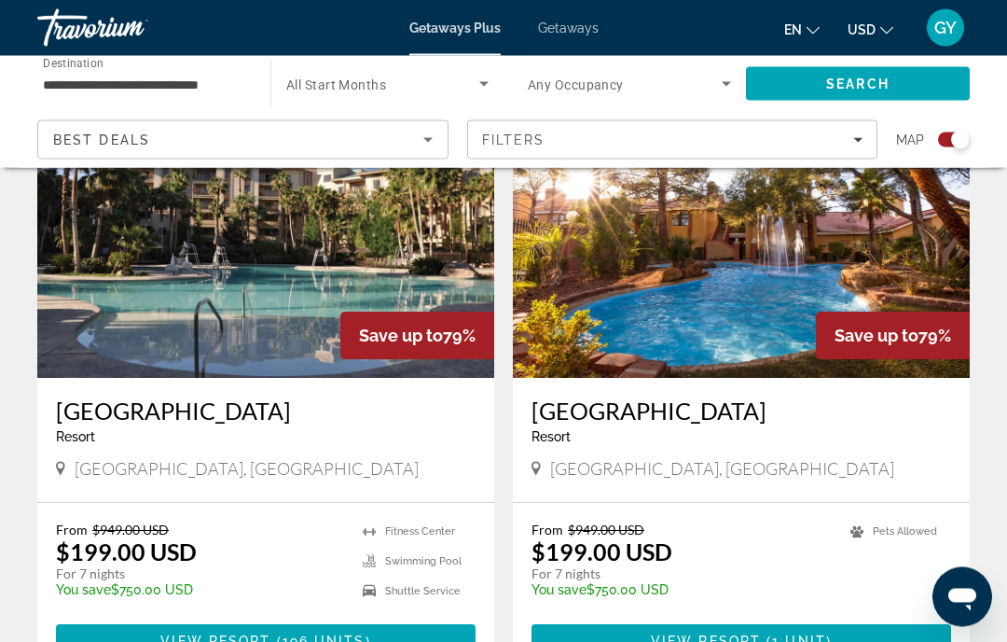
scroll to position [739, 0]
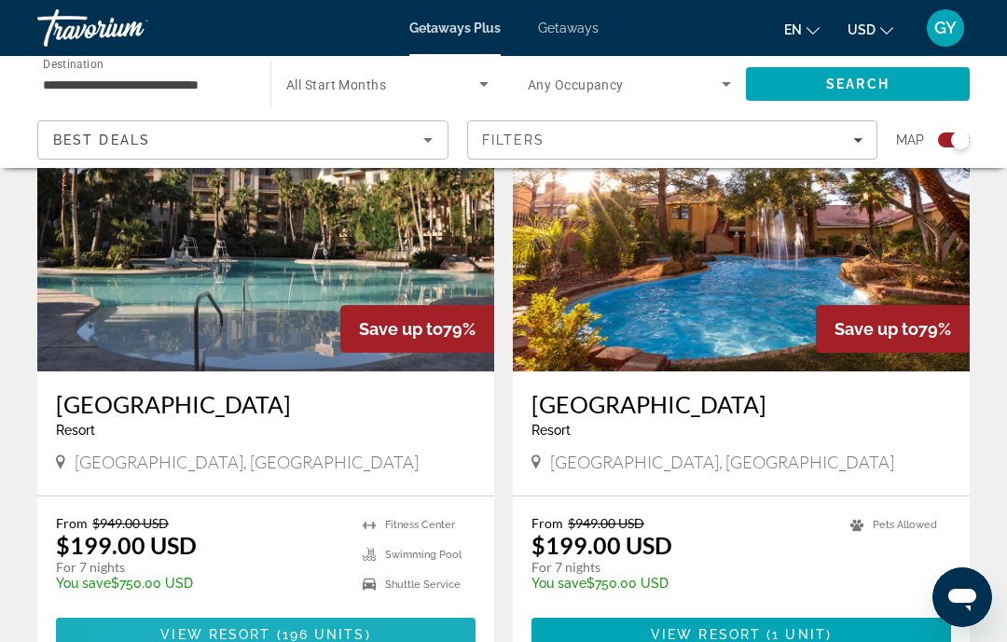
click at [168, 632] on span "View Resort" at bounding box center [215, 634] width 110 height 15
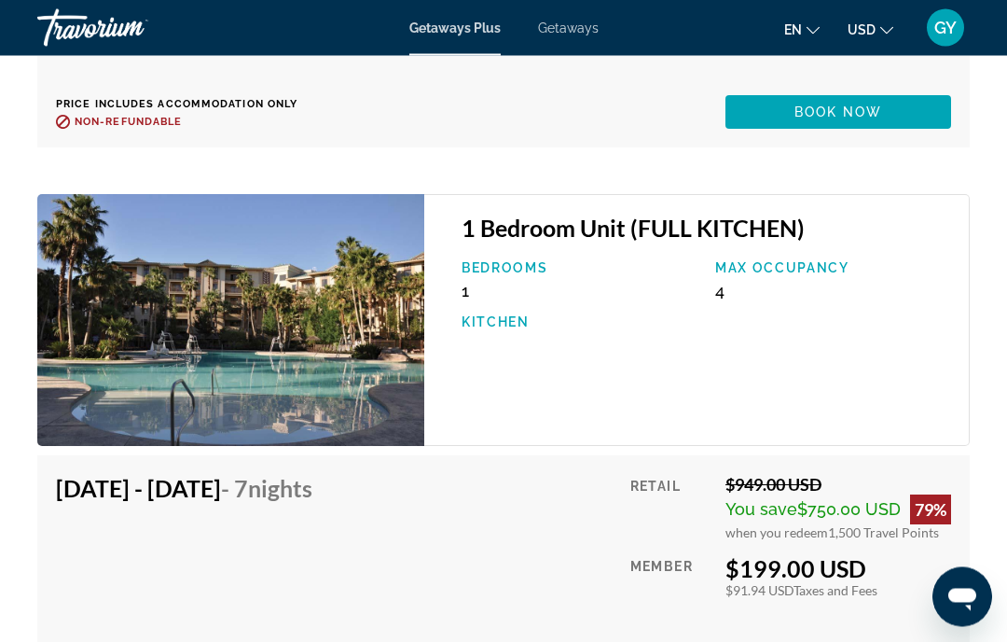
scroll to position [10212, 0]
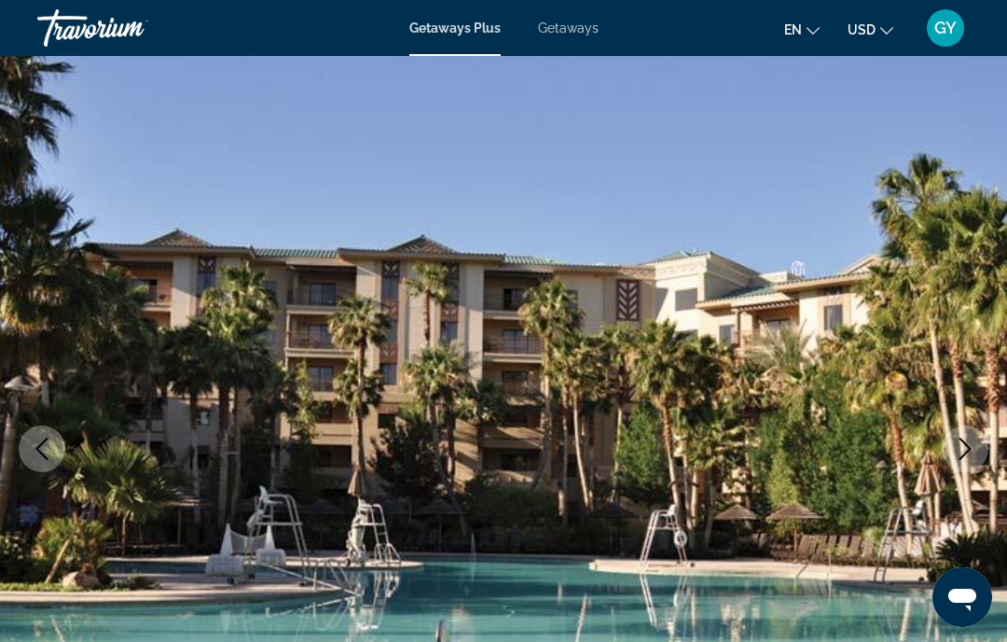
scroll to position [51, 0]
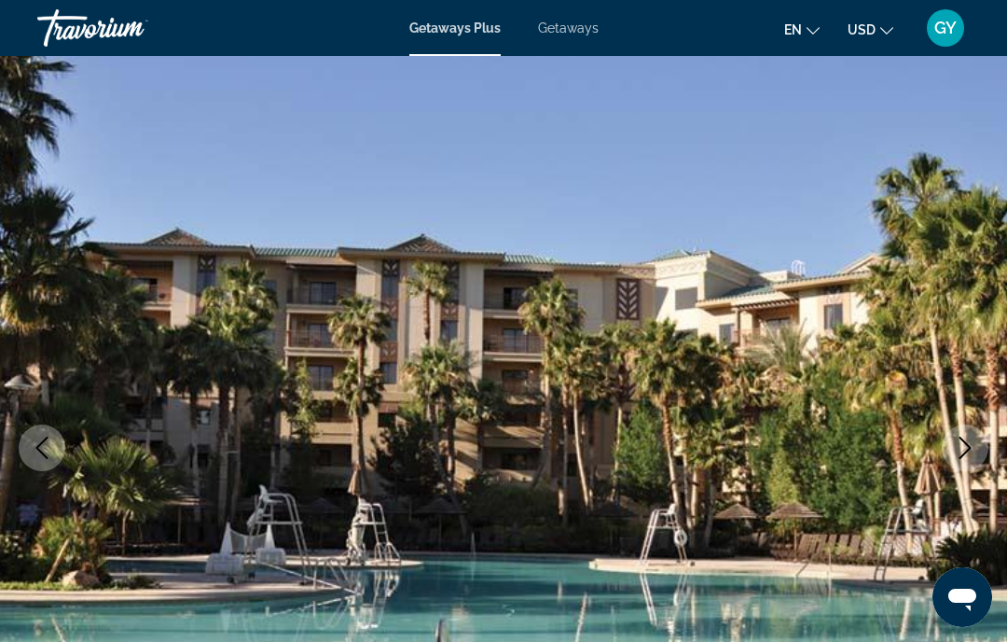
click at [958, 452] on icon "Next image" at bounding box center [965, 447] width 22 height 22
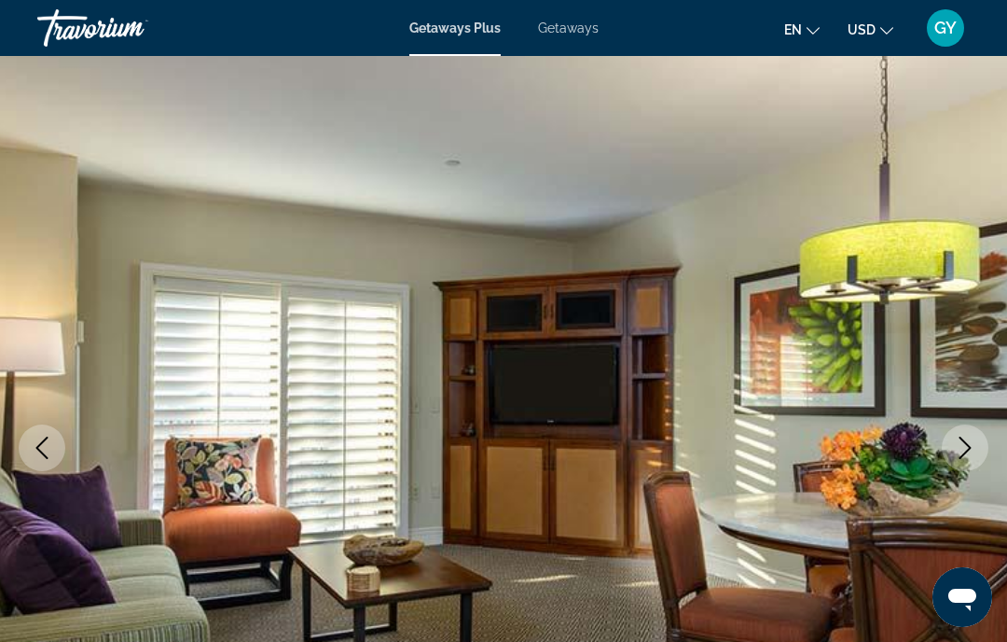
click at [959, 450] on icon "Next image" at bounding box center [965, 447] width 22 height 22
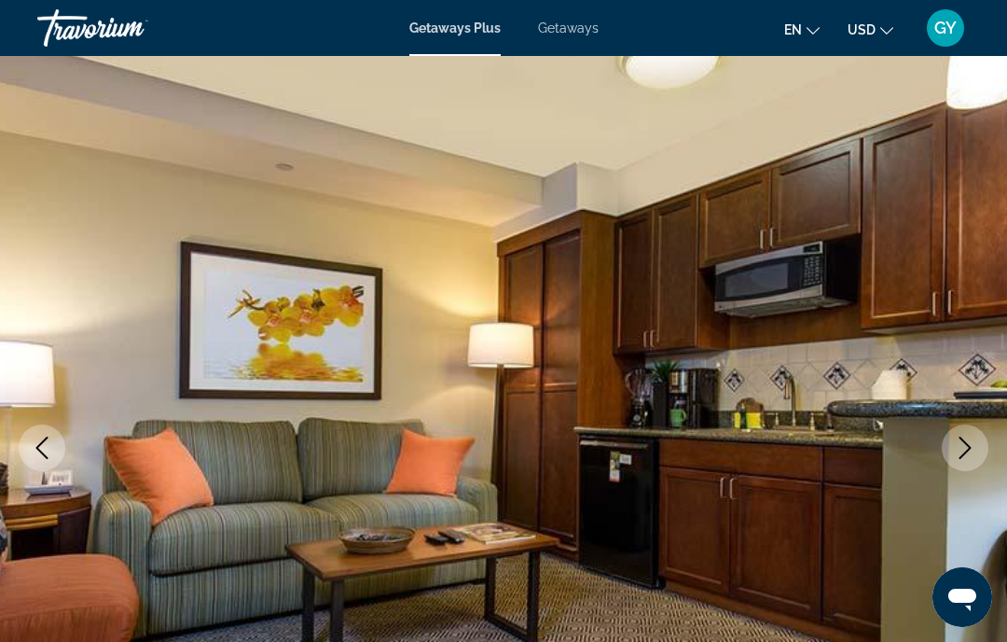
click at [960, 452] on icon "Next image" at bounding box center [965, 447] width 22 height 22
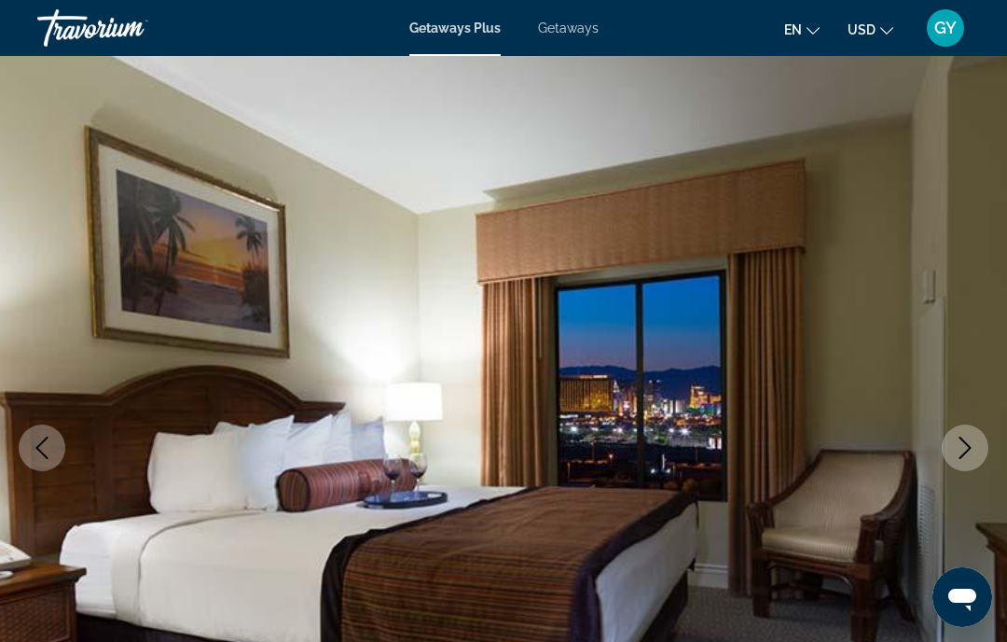
click at [961, 449] on icon "Next image" at bounding box center [965, 447] width 22 height 22
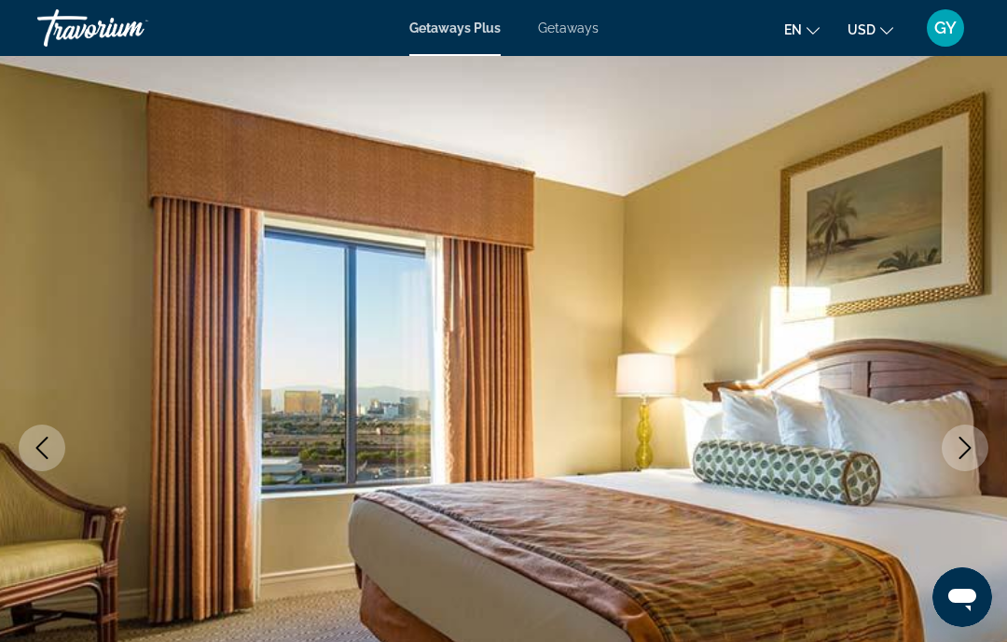
click at [957, 450] on icon "Next image" at bounding box center [965, 447] width 22 height 22
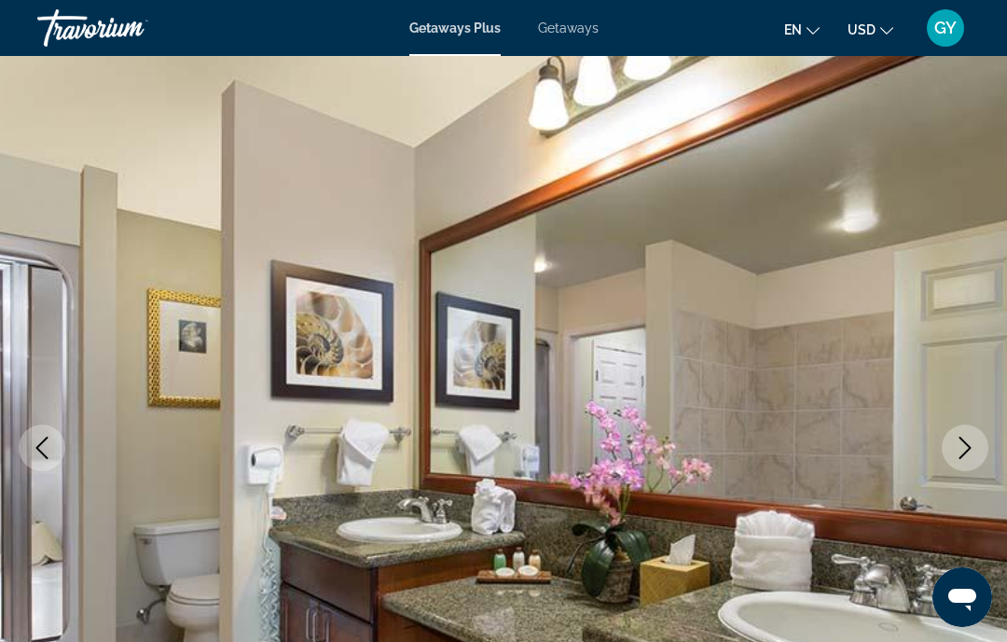
click at [954, 455] on icon "Next image" at bounding box center [965, 447] width 22 height 22
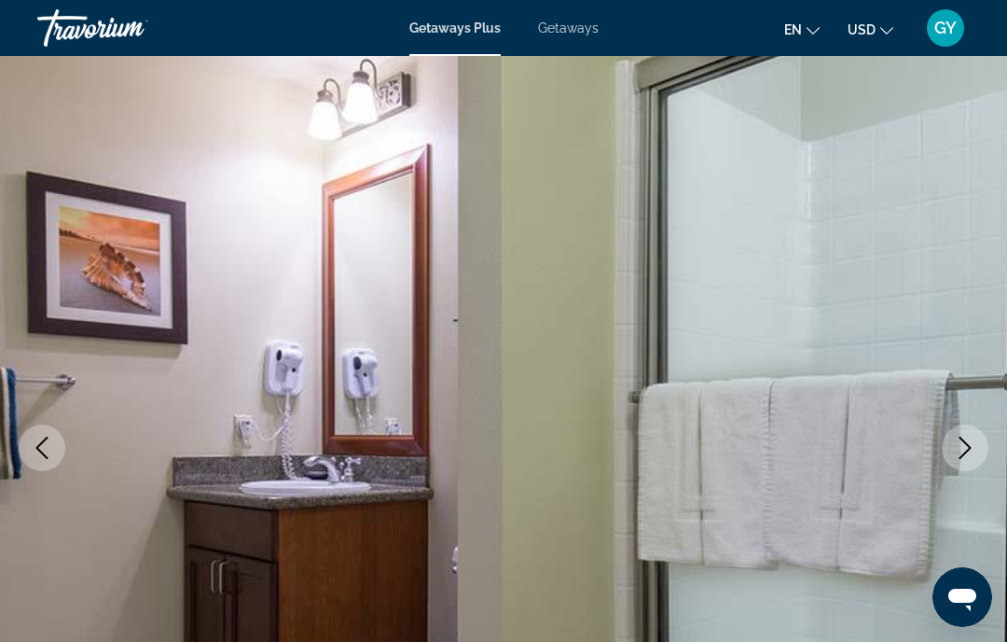
click at [957, 455] on icon "Next image" at bounding box center [965, 447] width 22 height 22
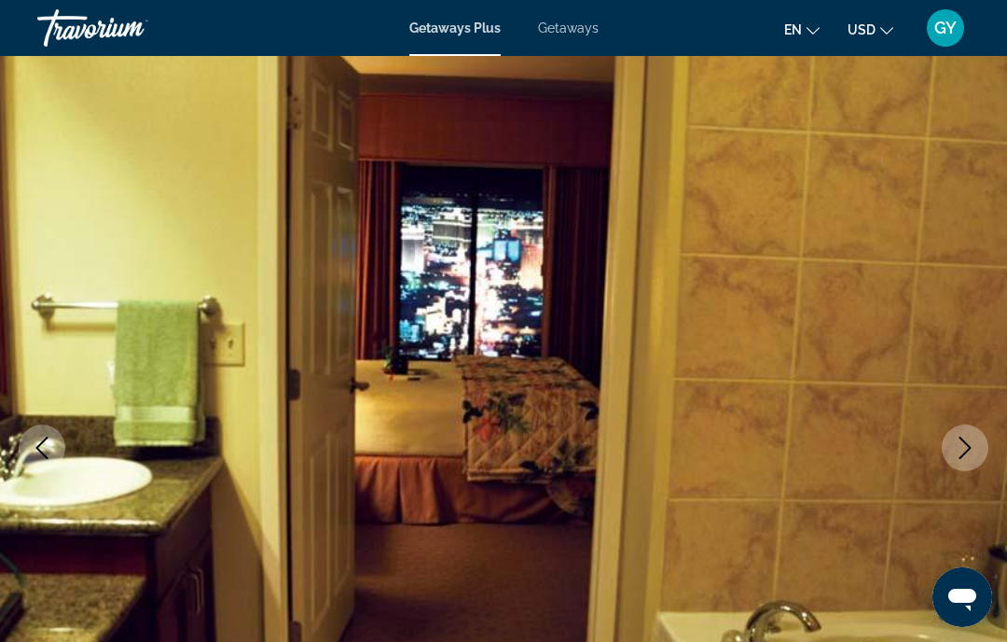
click at [965, 449] on icon "Next image" at bounding box center [965, 447] width 22 height 22
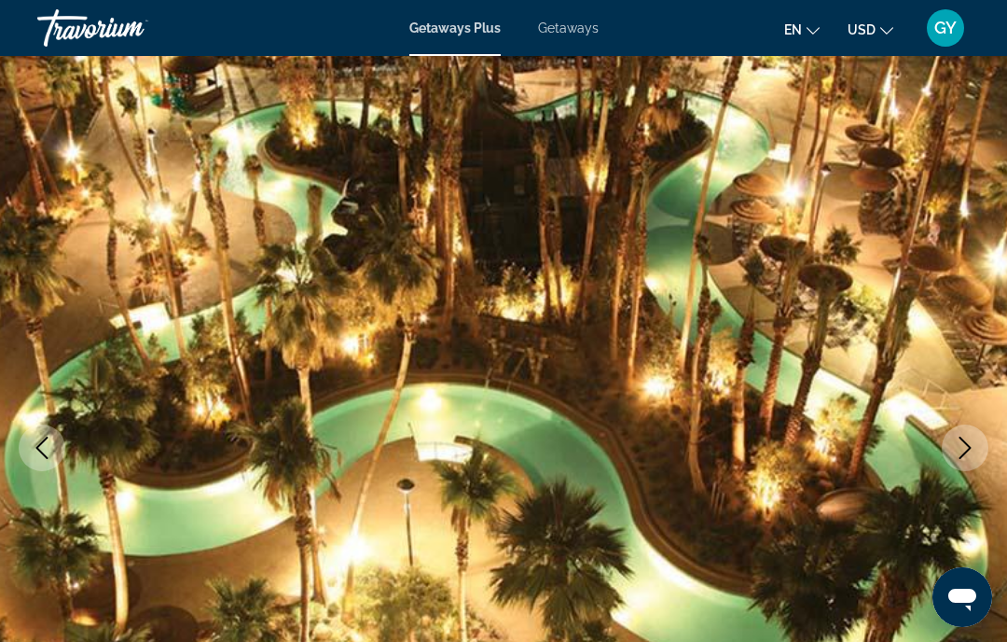
click at [957, 452] on icon "Next image" at bounding box center [965, 447] width 22 height 22
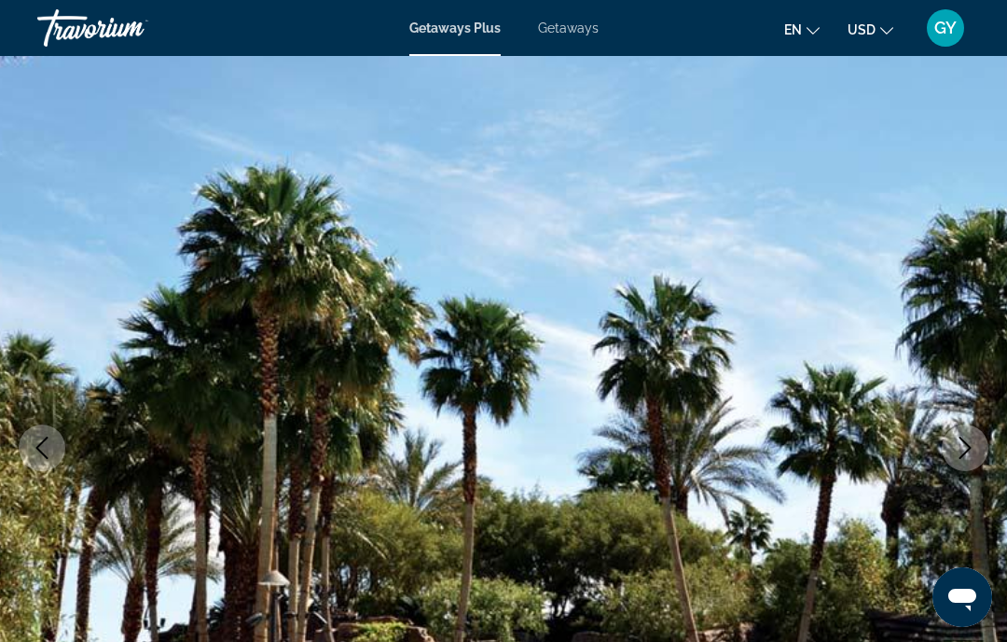
click at [954, 453] on icon "Next image" at bounding box center [965, 447] width 22 height 22
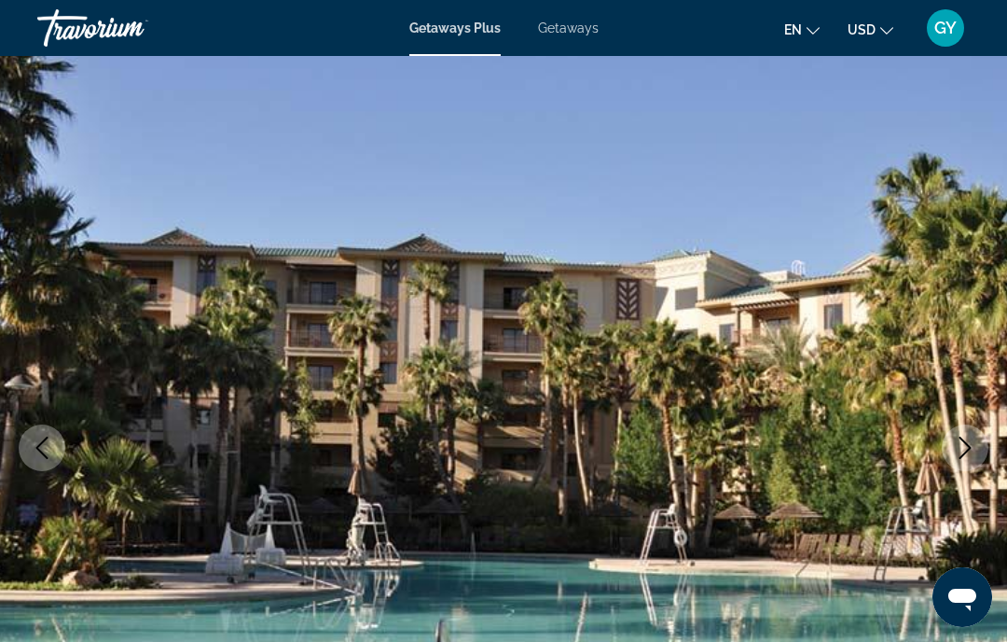
click at [963, 452] on icon "Next image" at bounding box center [965, 447] width 22 height 22
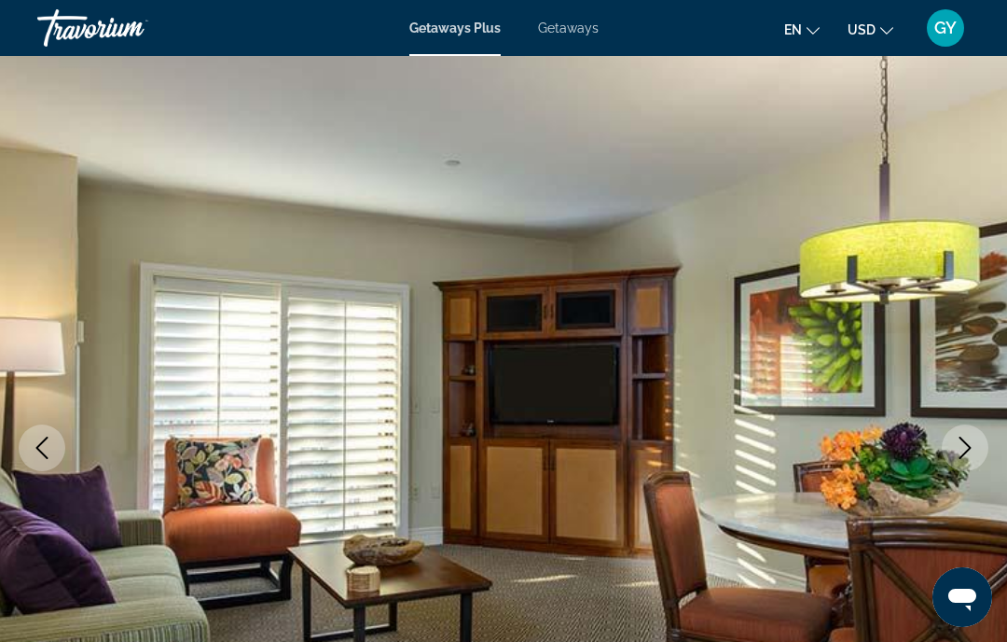
click at [960, 452] on icon "Next image" at bounding box center [965, 447] width 22 height 22
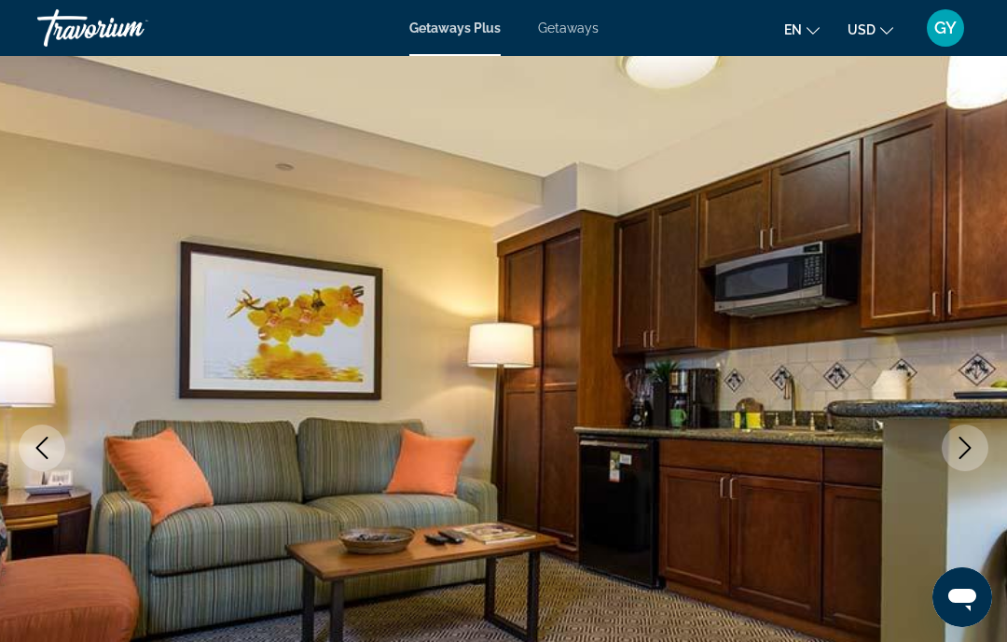
click at [965, 446] on icon "Next image" at bounding box center [965, 447] width 22 height 22
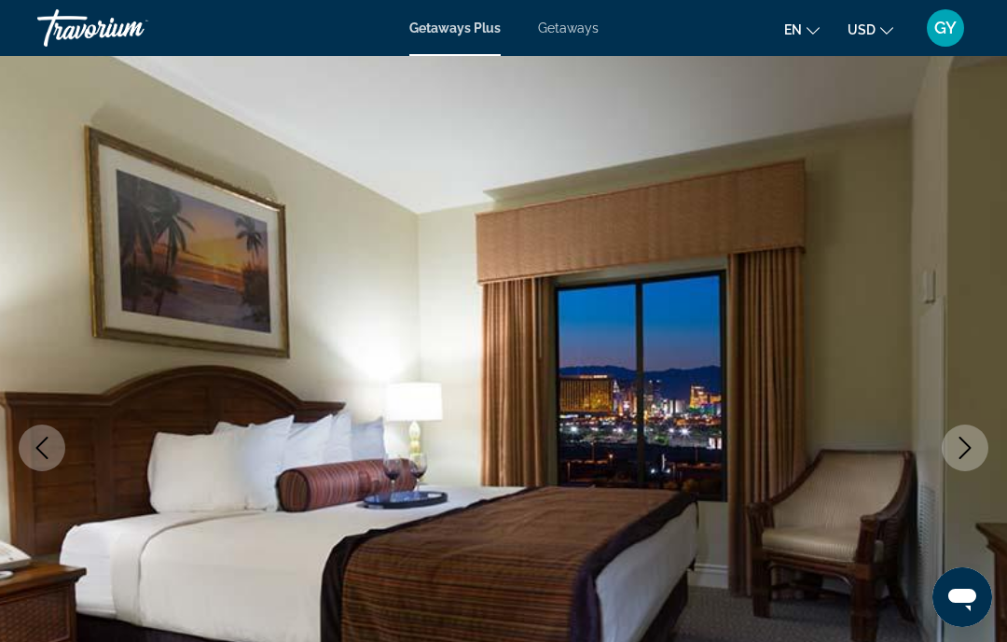
click at [957, 455] on icon "Next image" at bounding box center [965, 447] width 22 height 22
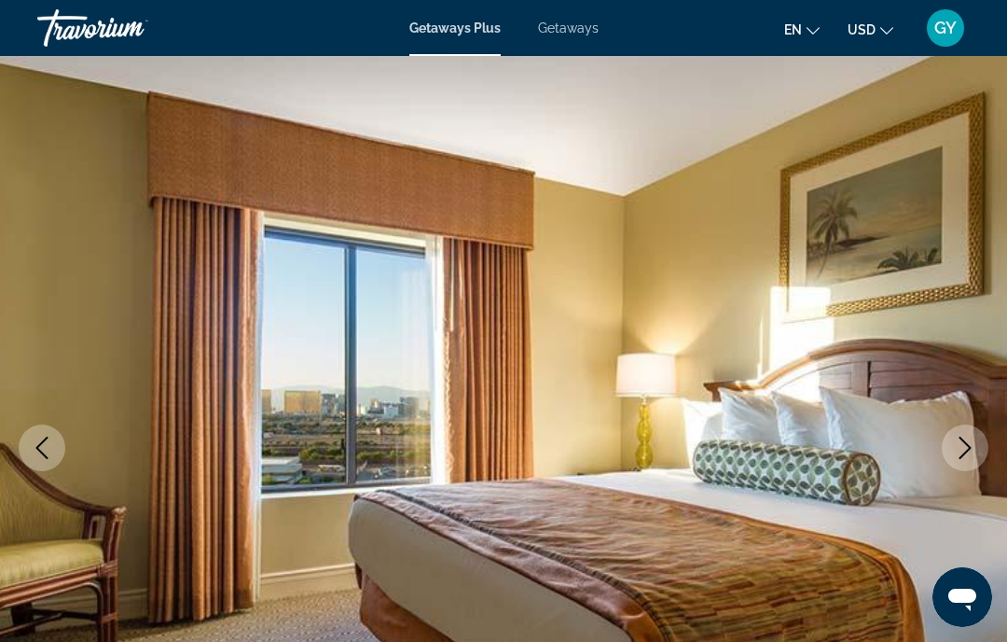
click at [963, 452] on icon "Next image" at bounding box center [965, 447] width 22 height 22
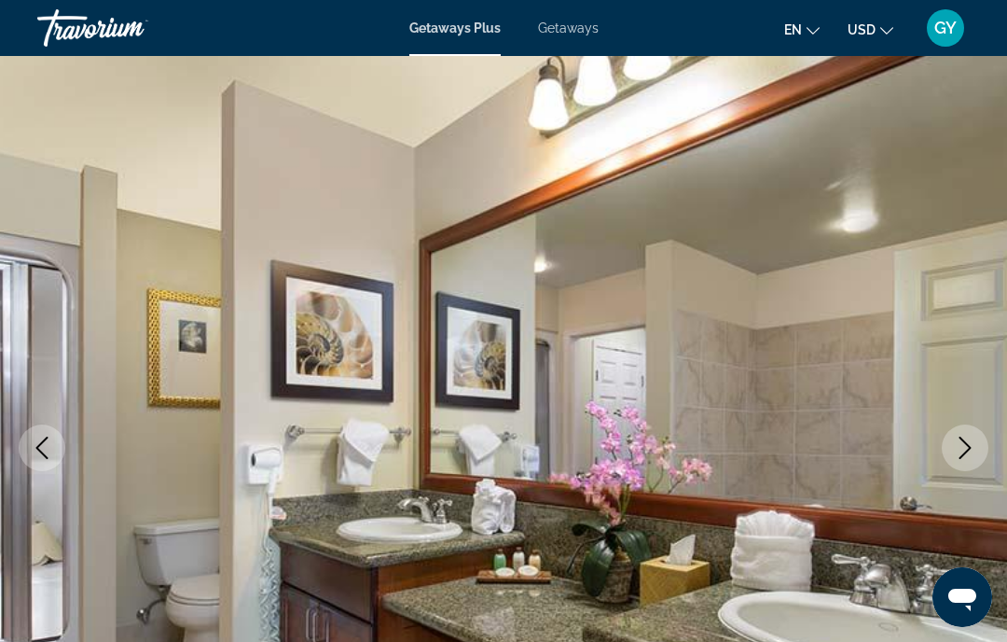
click at [965, 454] on icon "Next image" at bounding box center [965, 447] width 22 height 22
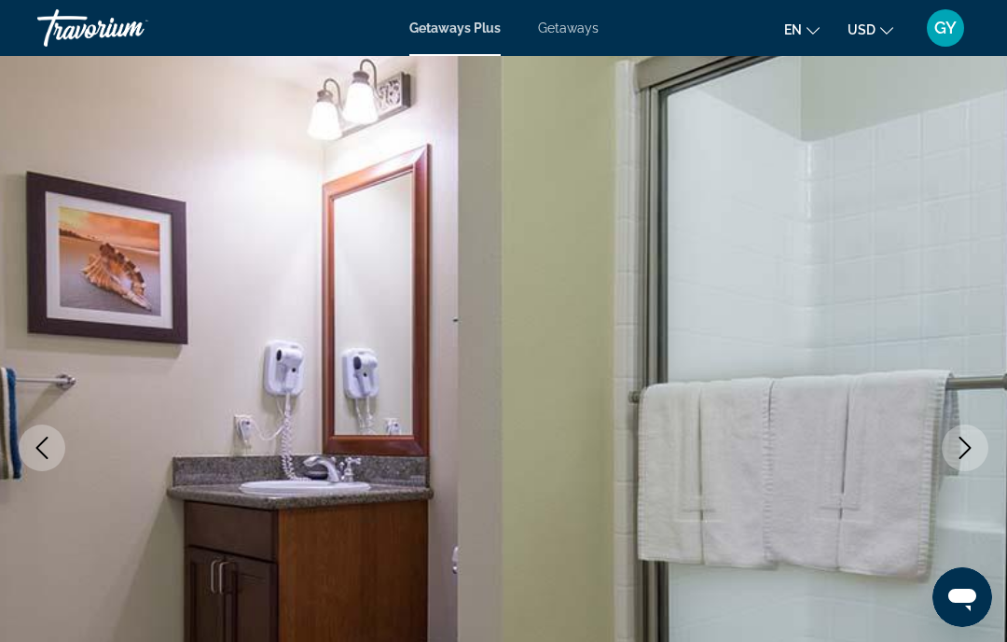
click at [956, 446] on icon "Next image" at bounding box center [965, 447] width 22 height 22
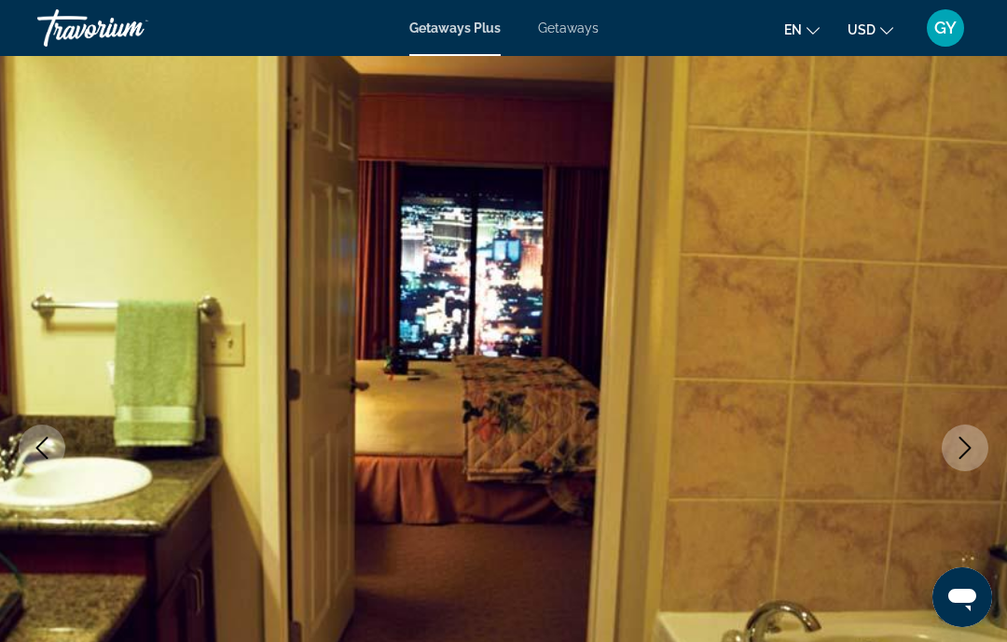
click at [960, 449] on icon "Next image" at bounding box center [965, 447] width 22 height 22
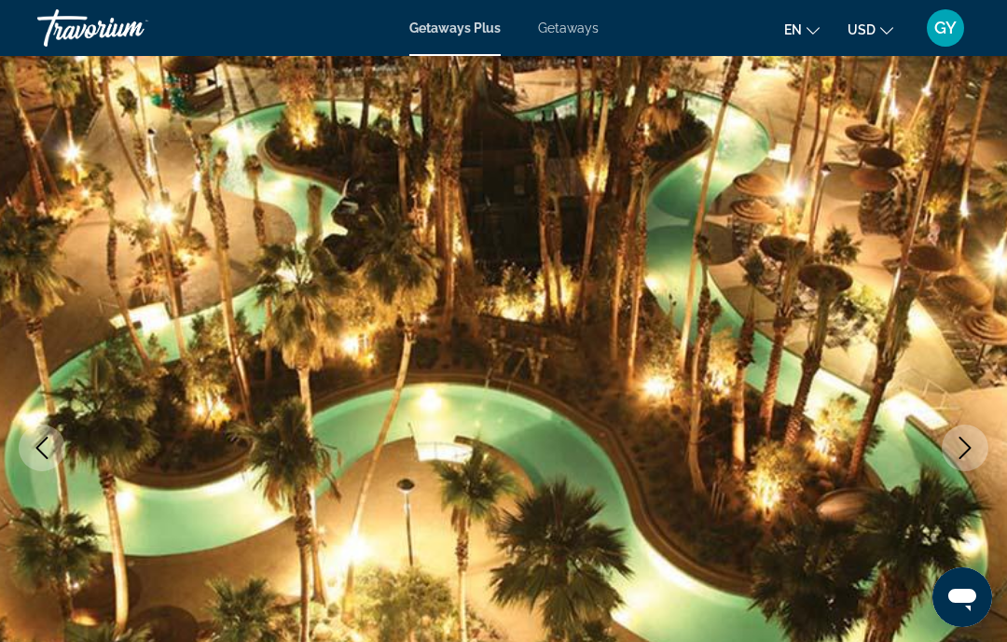
click at [961, 452] on icon "Next image" at bounding box center [965, 447] width 22 height 22
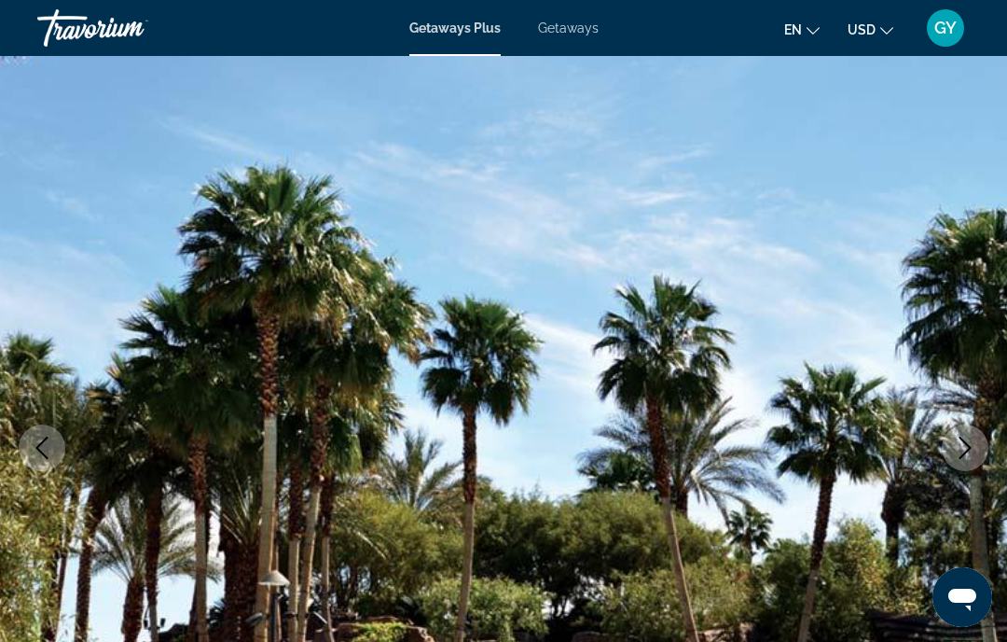
click at [961, 454] on icon "Next image" at bounding box center [965, 447] width 22 height 22
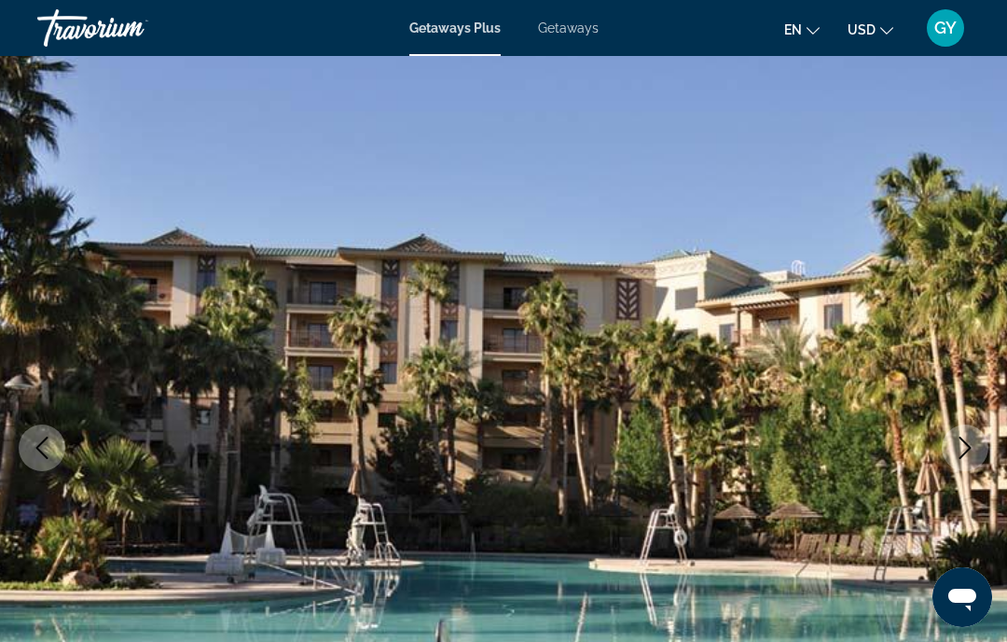
click at [961, 447] on icon "Next image" at bounding box center [965, 447] width 22 height 22
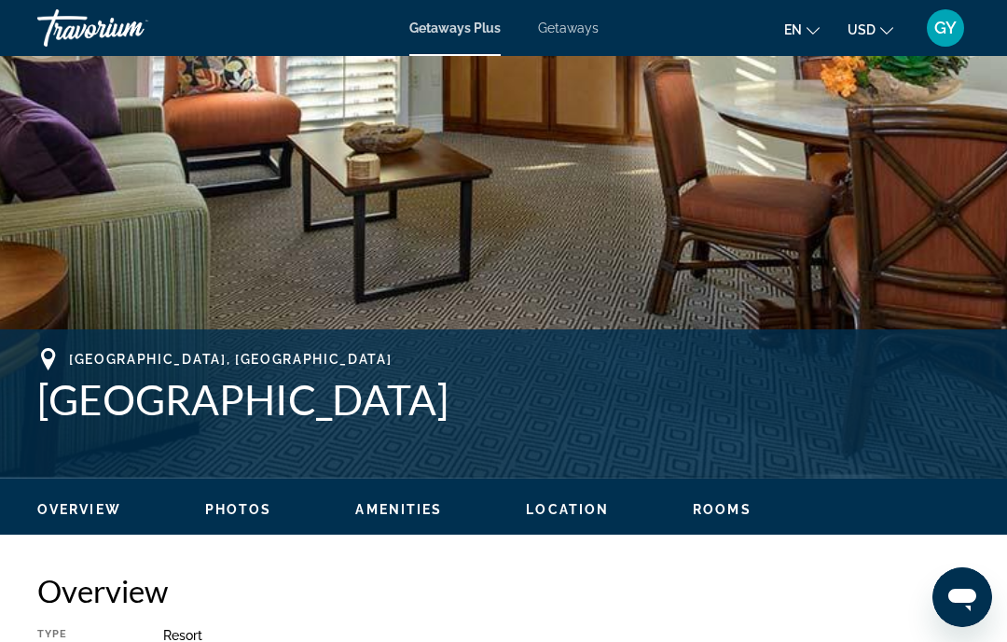
scroll to position [0, 0]
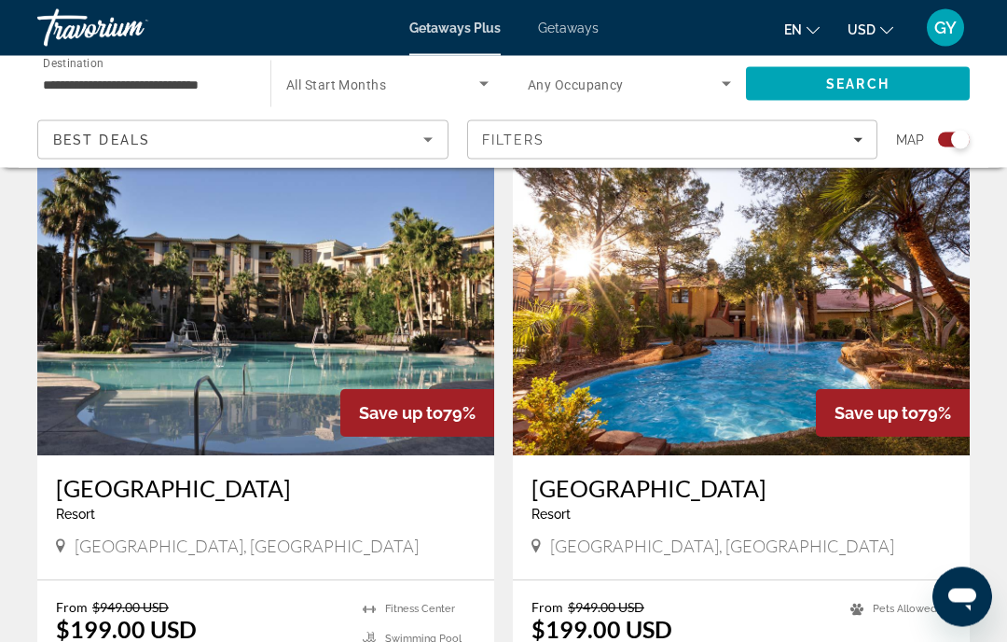
scroll to position [655, 0]
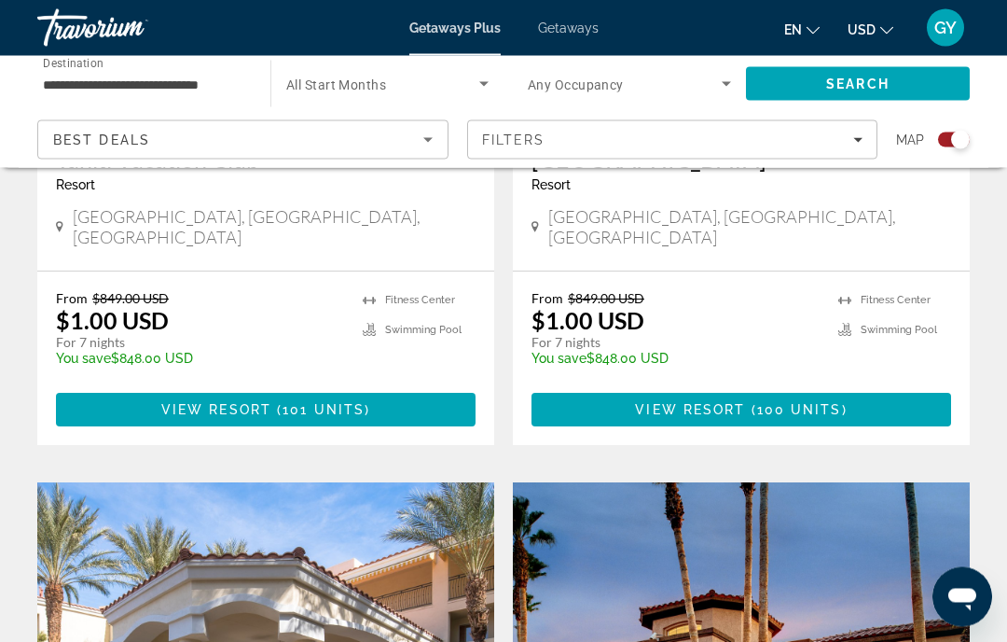
scroll to position [3000, 0]
